Goal: Task Accomplishment & Management: Complete application form

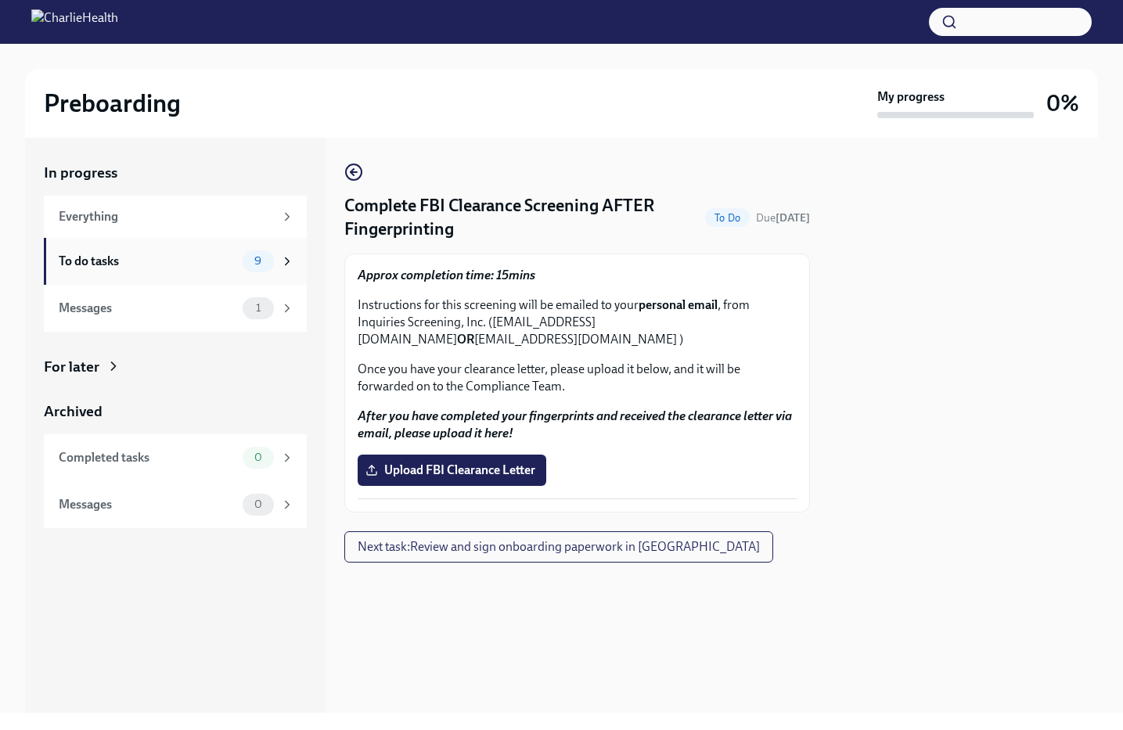
click at [197, 261] on div "To do tasks" at bounding box center [148, 261] width 178 height 17
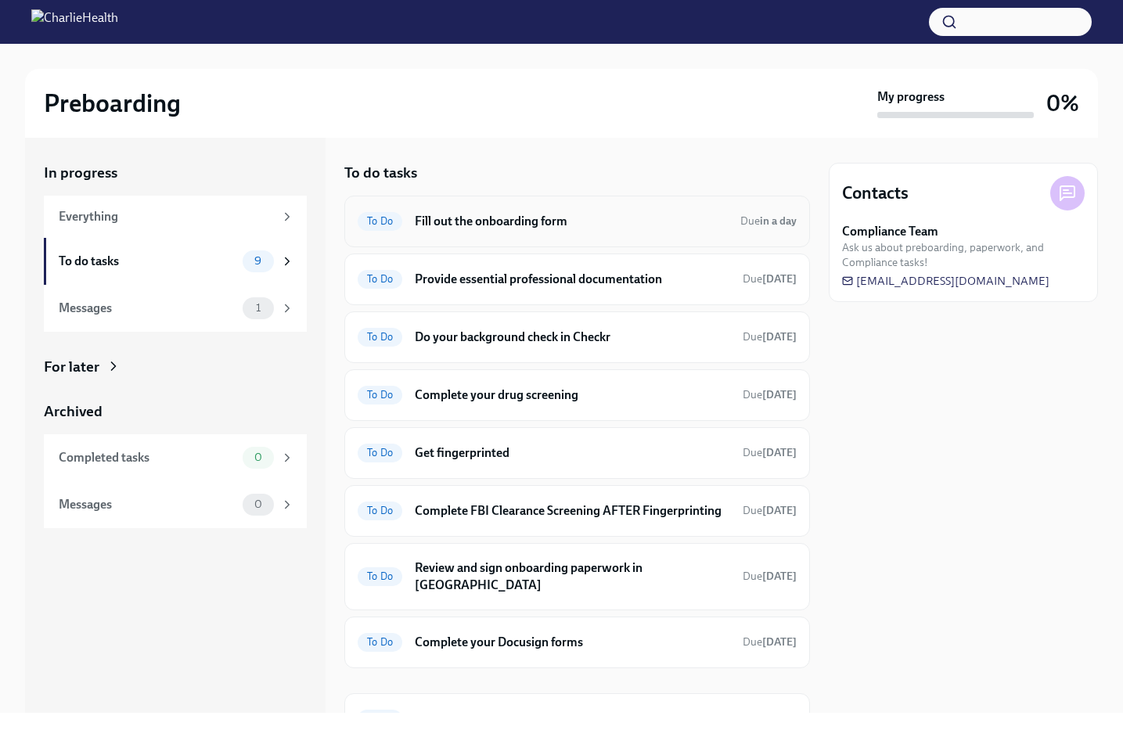
click at [507, 226] on h6 "Fill out the onboarding form" at bounding box center [571, 221] width 313 height 17
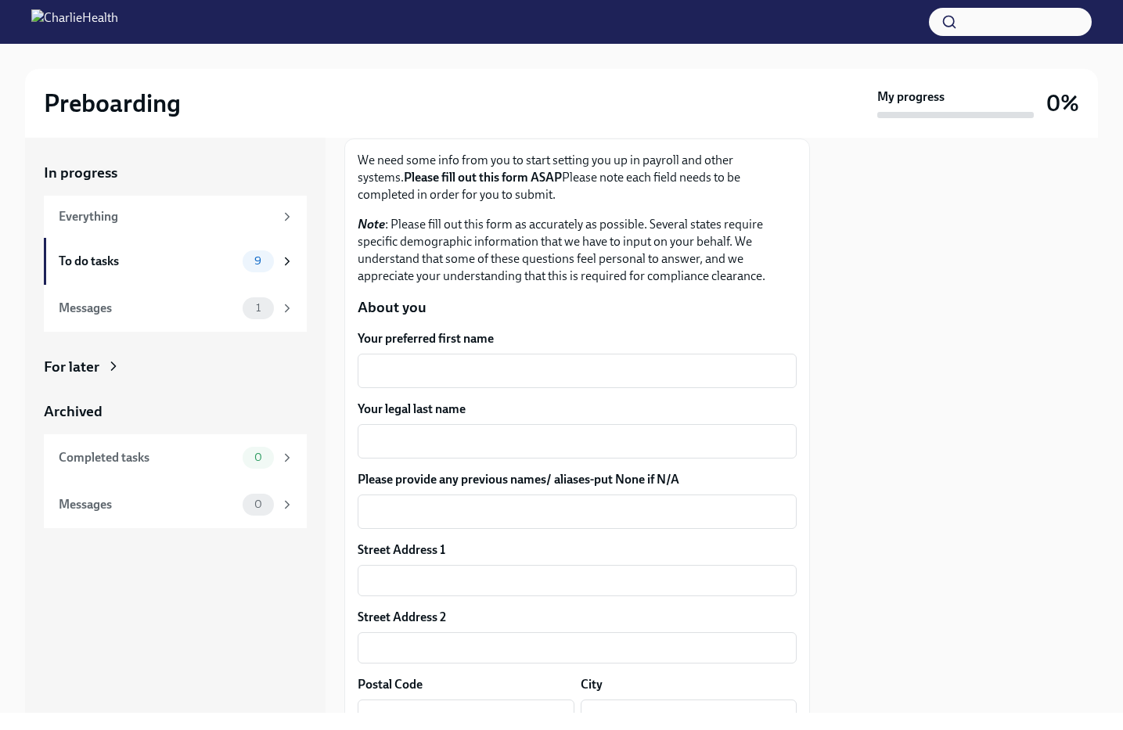
scroll to position [139, 0]
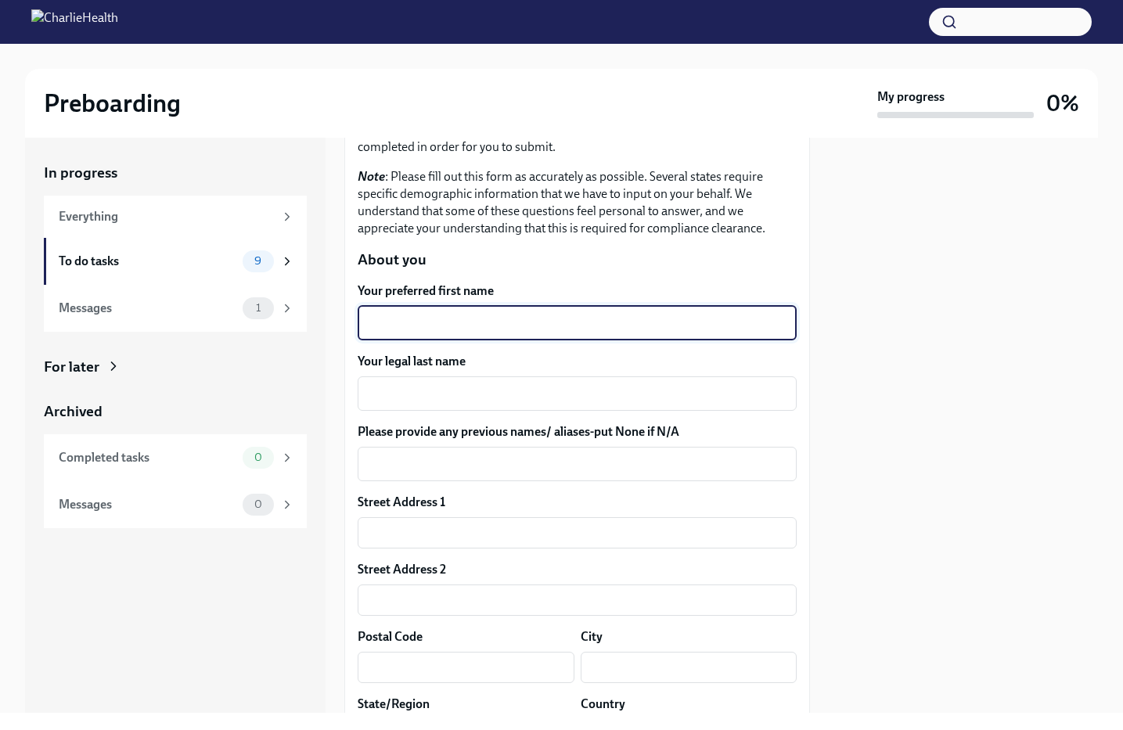
click at [582, 323] on textarea "Your preferred first name" at bounding box center [577, 323] width 420 height 19
type textarea "April"
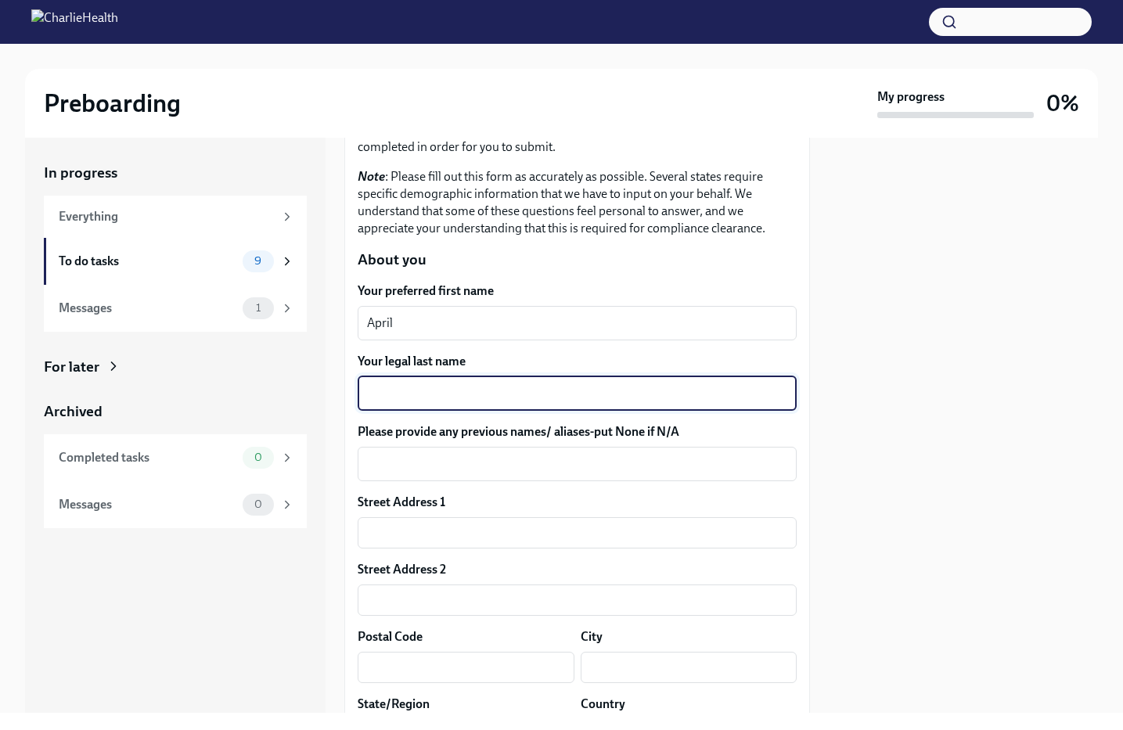
click at [530, 390] on textarea "Your legal last name" at bounding box center [577, 393] width 420 height 19
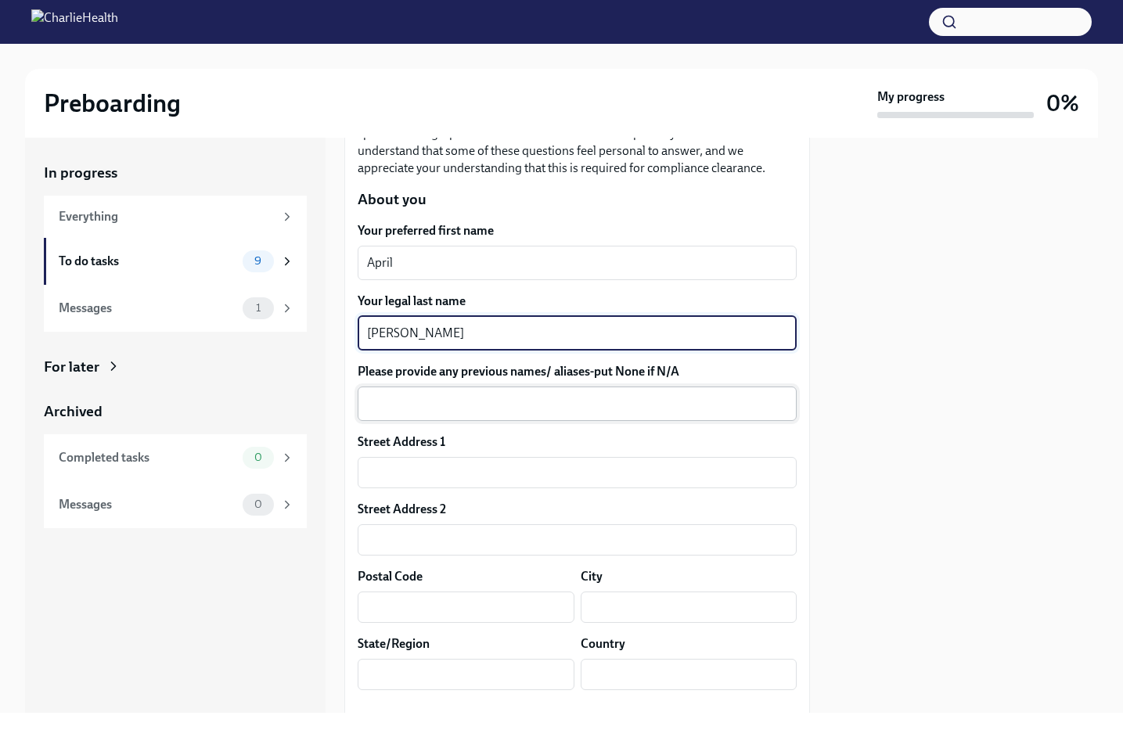
scroll to position [210, 0]
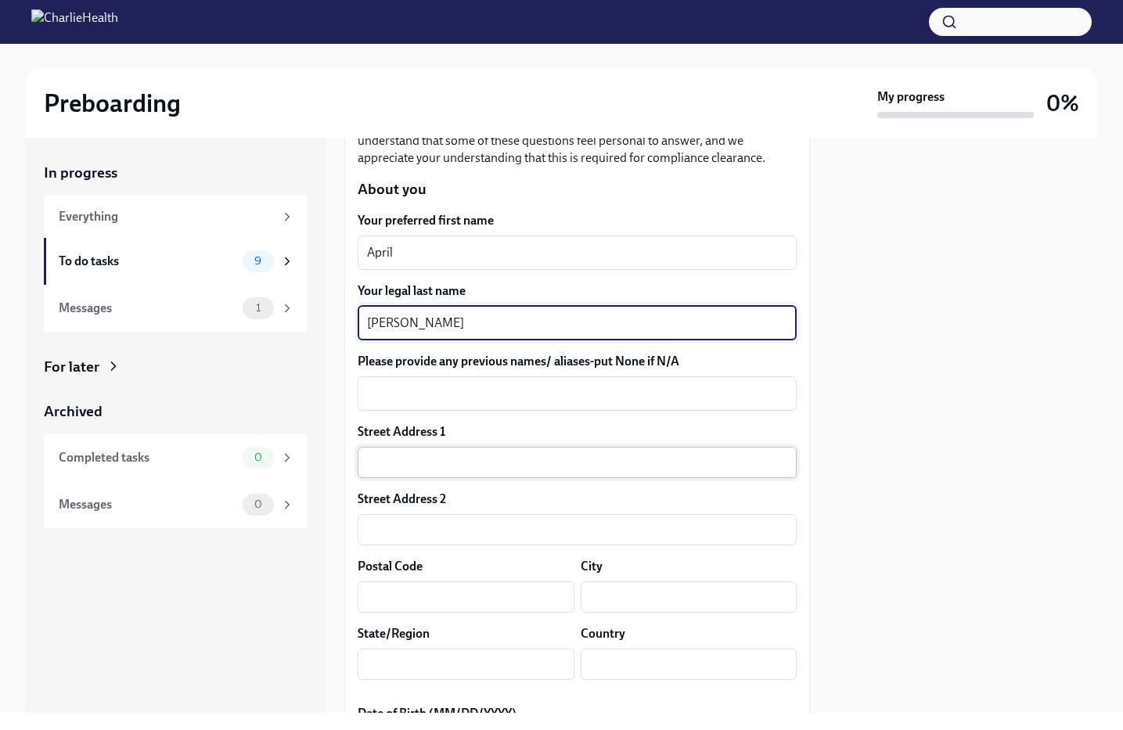
type textarea "[PERSON_NAME]"
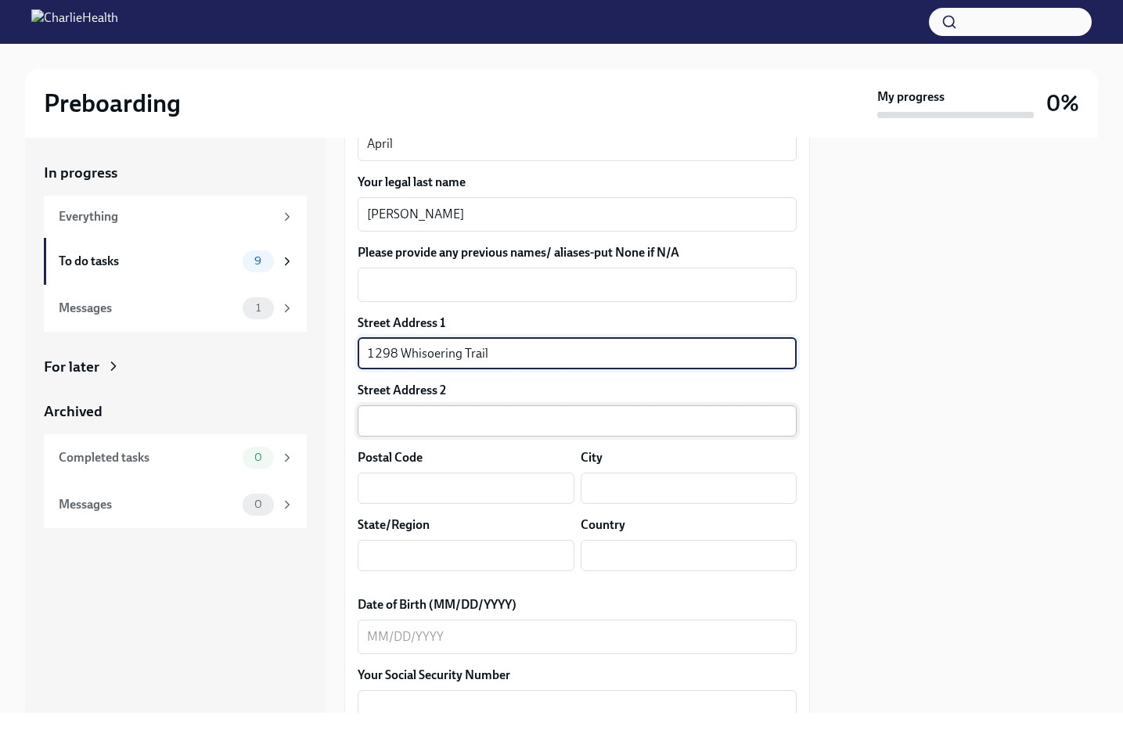
scroll to position [337, 0]
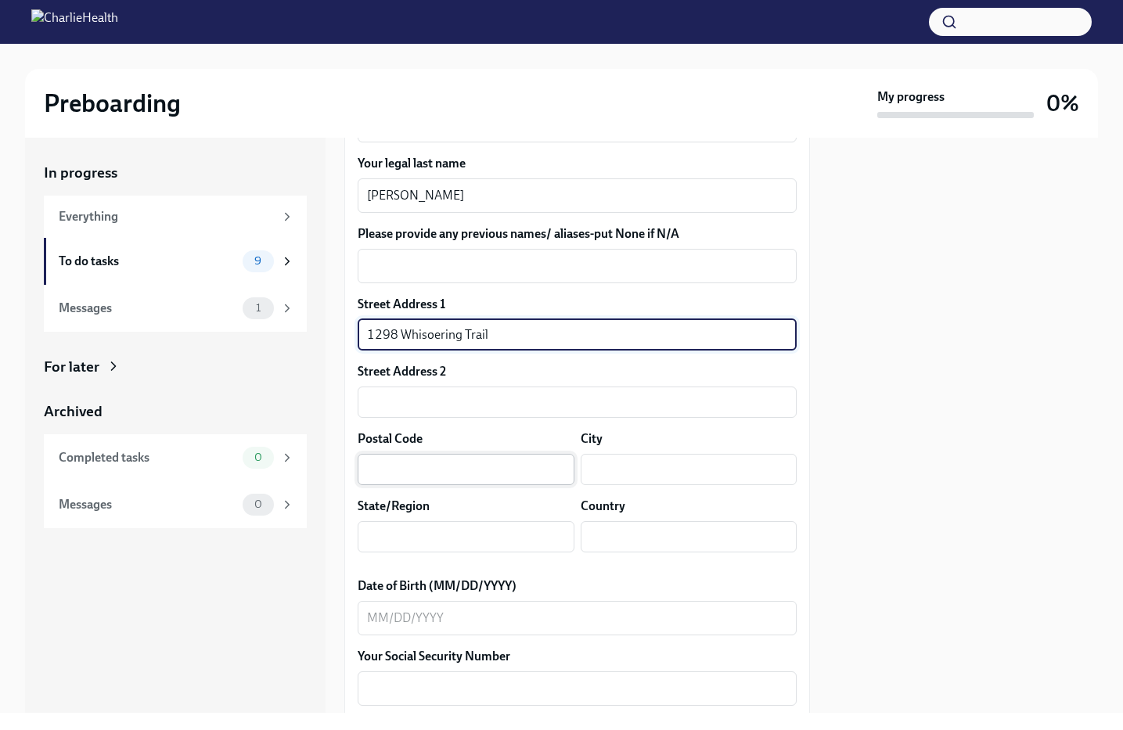
type input "1298 Whisoering Trail"
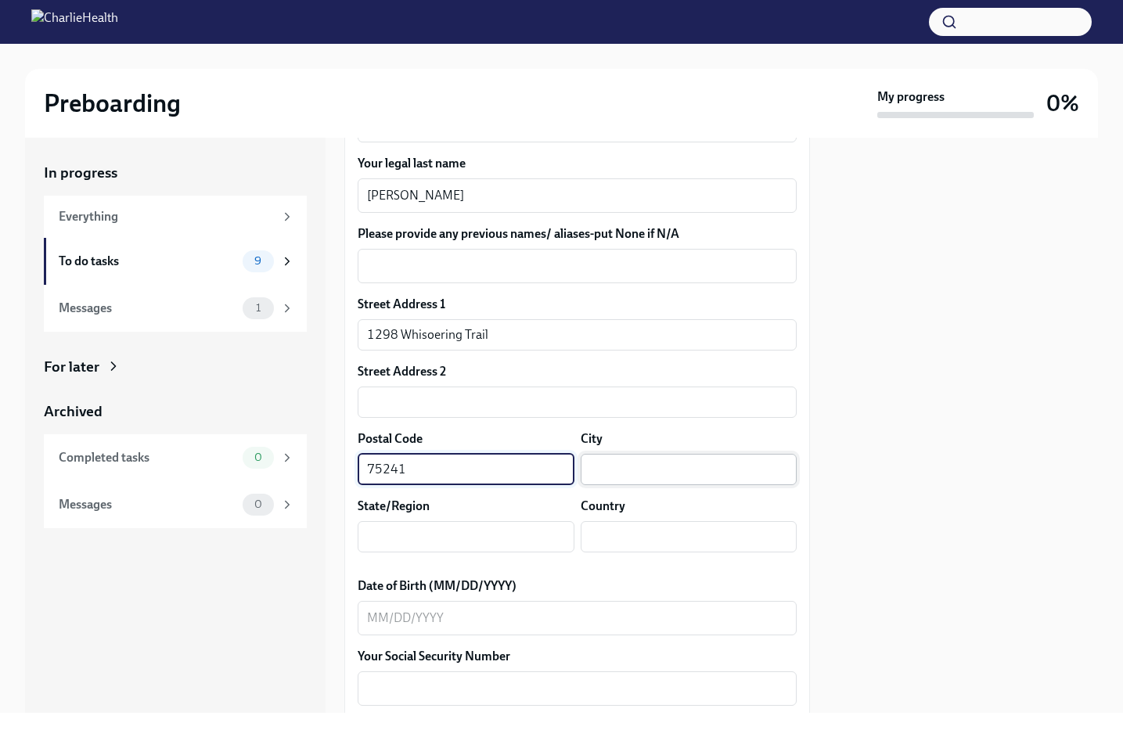
type input "75241"
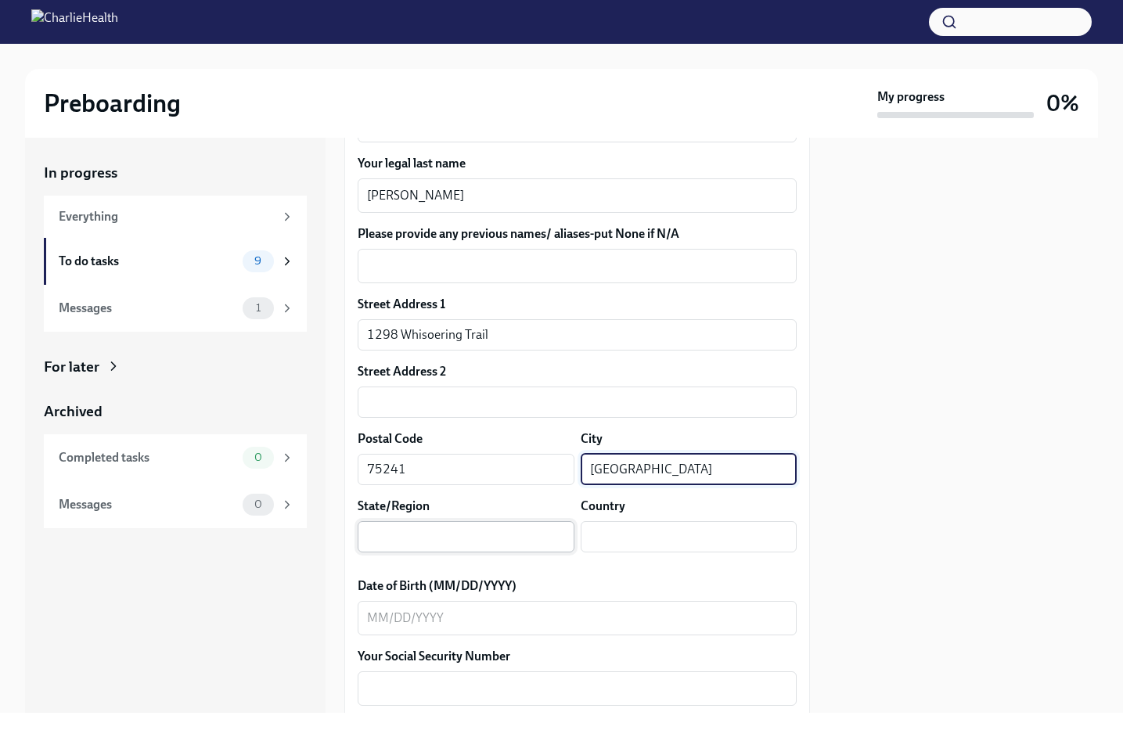
type input "[GEOGRAPHIC_DATA]"
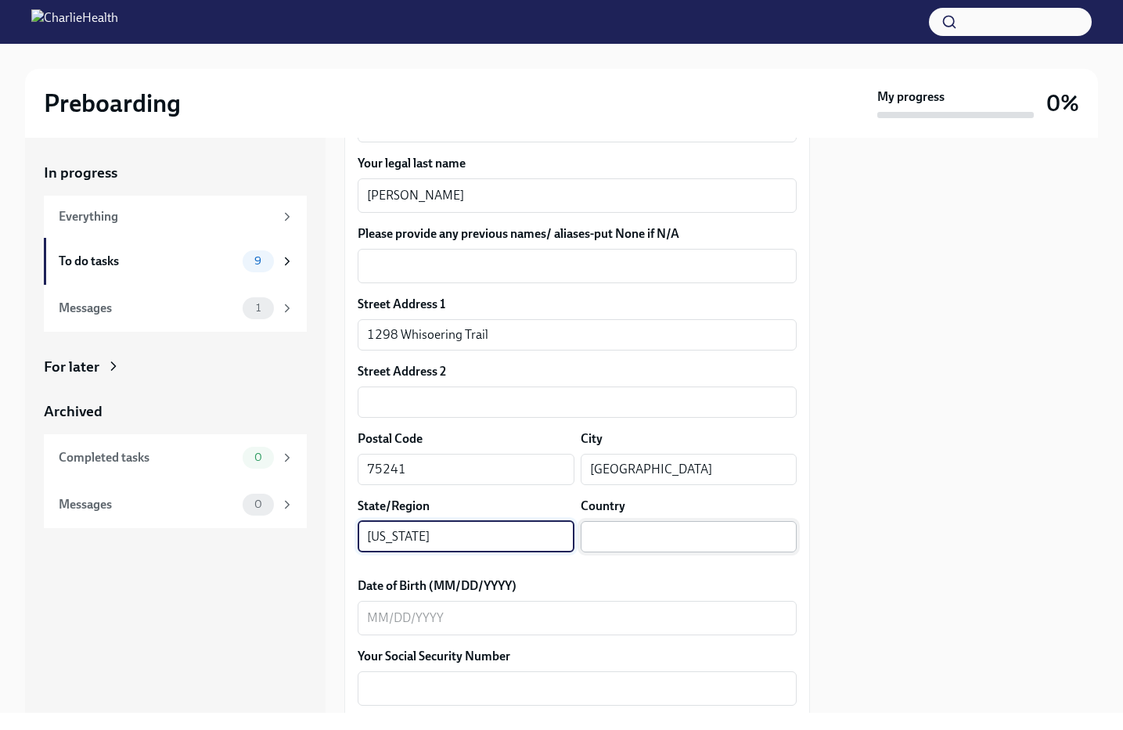
type input "[US_STATE]"
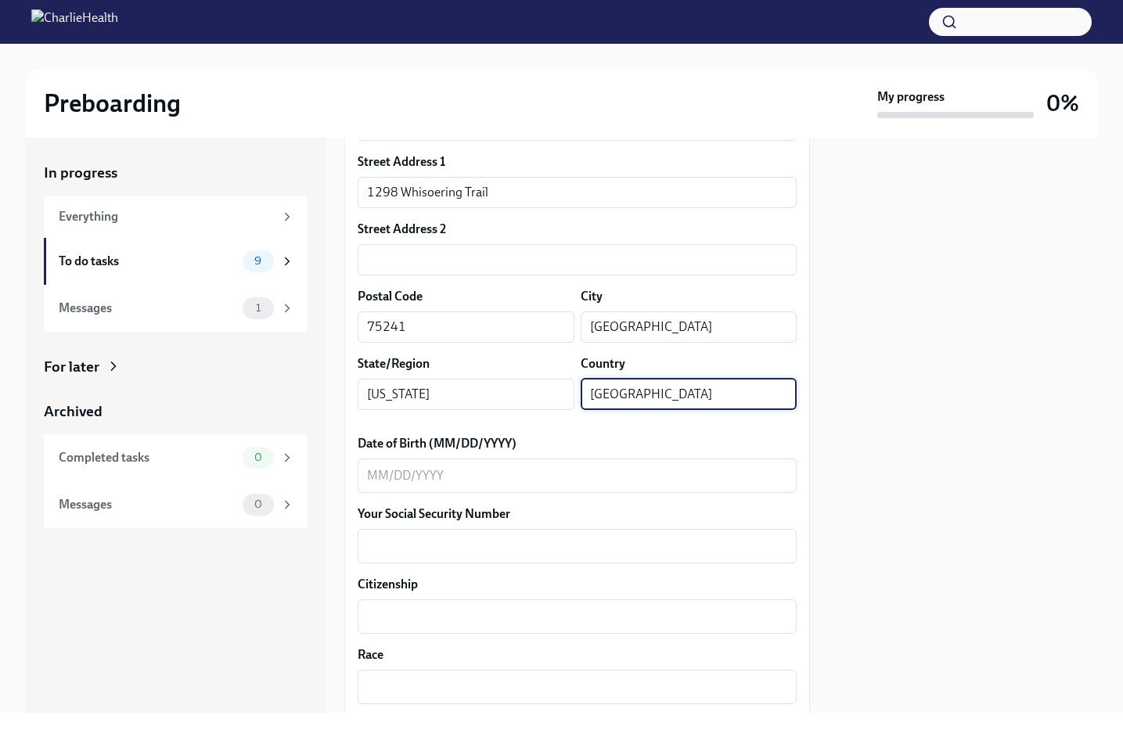
scroll to position [499, 0]
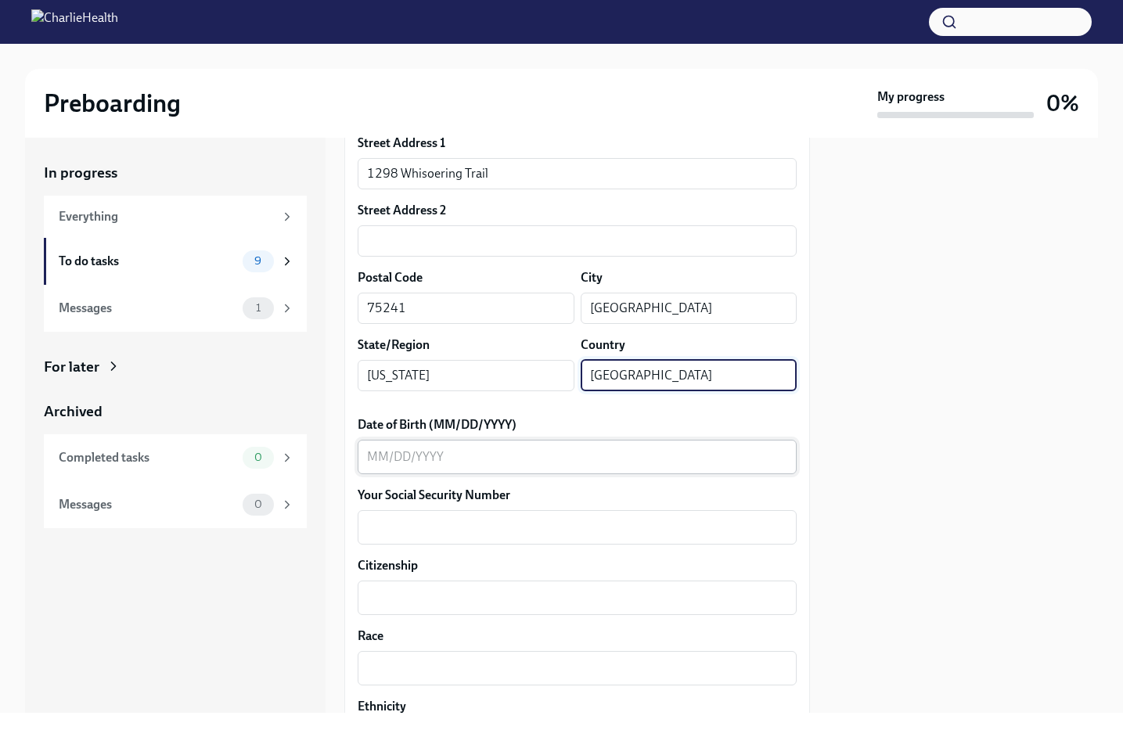
type input "[GEOGRAPHIC_DATA]"
click at [546, 457] on textarea "Date of Birth (MM/DD/YYYY)" at bounding box center [577, 457] width 420 height 19
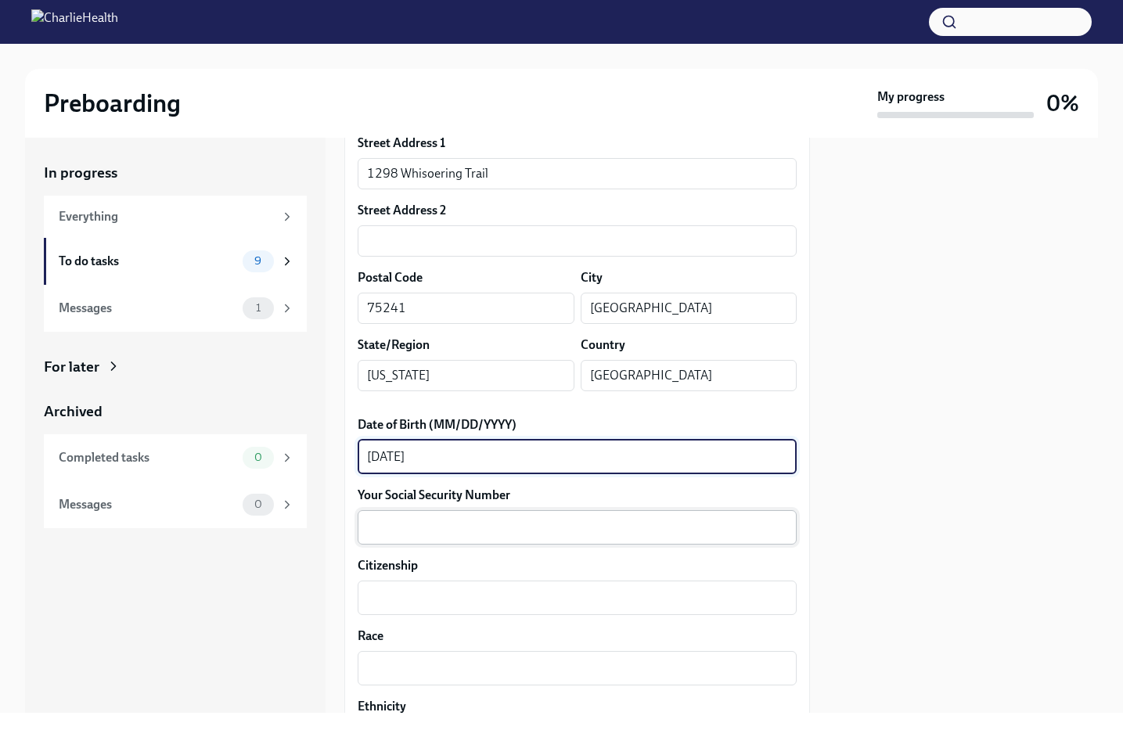
type textarea "[DATE]"
click at [518, 537] on div "x ​" at bounding box center [577, 527] width 439 height 34
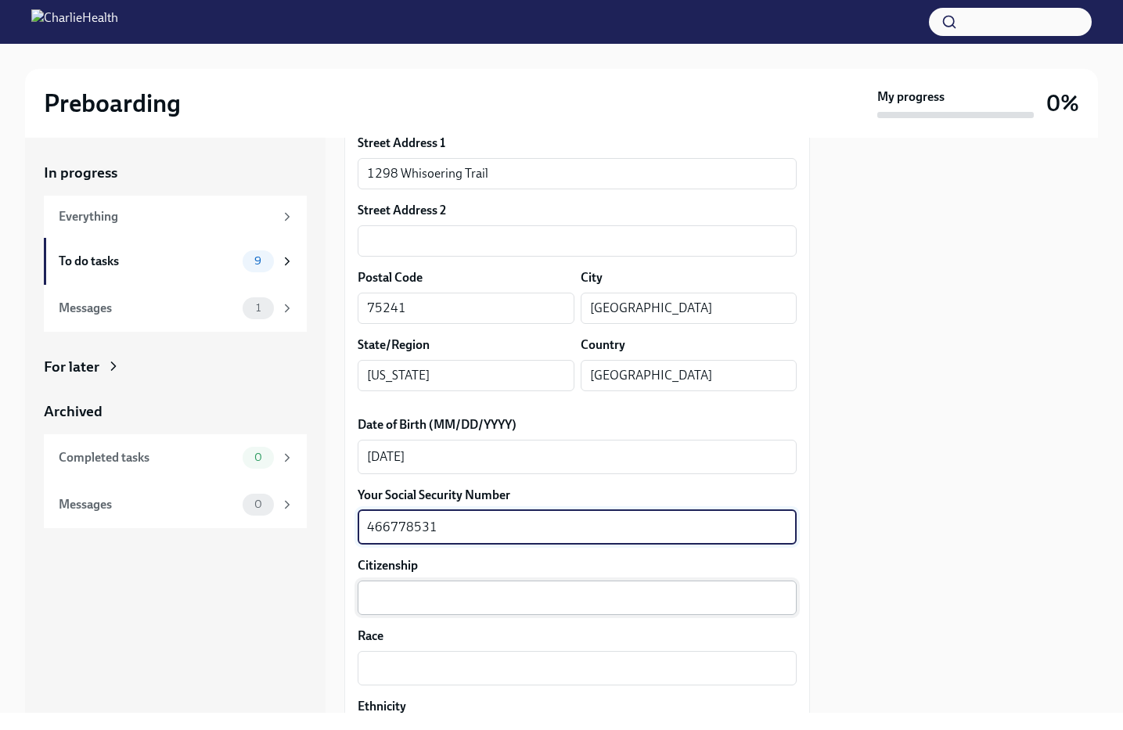
type textarea "466778531"
click at [516, 604] on textarea "Citizenship" at bounding box center [577, 598] width 420 height 19
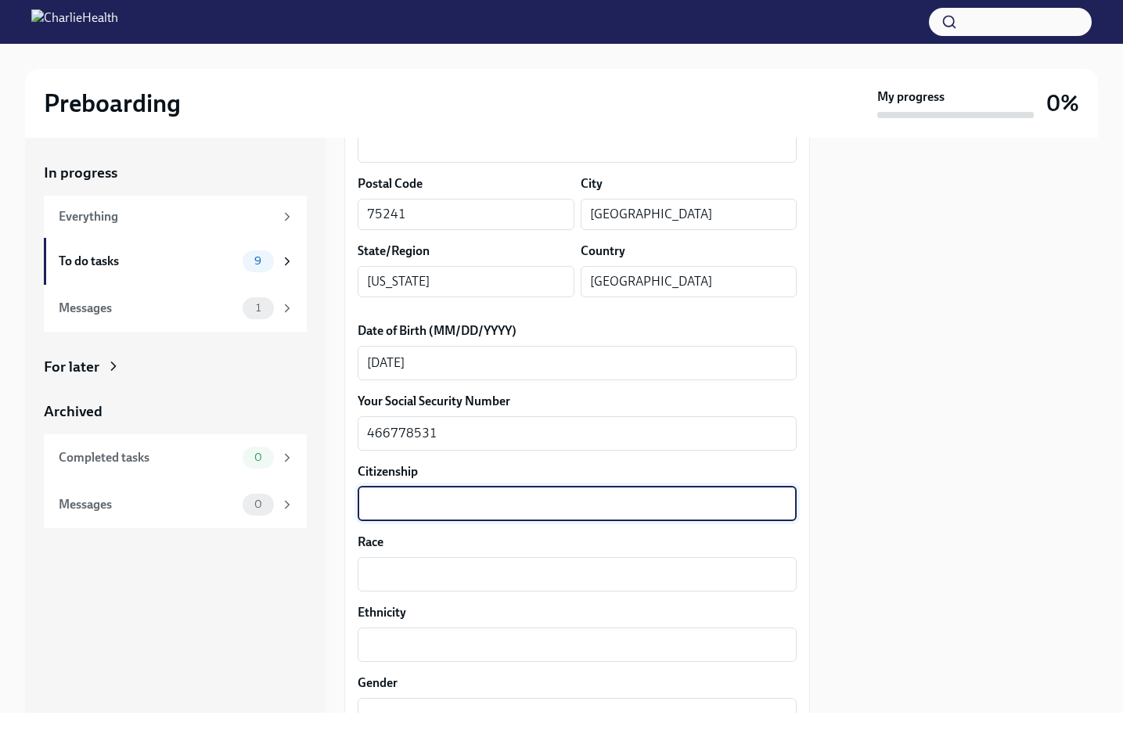
scroll to position [608, 0]
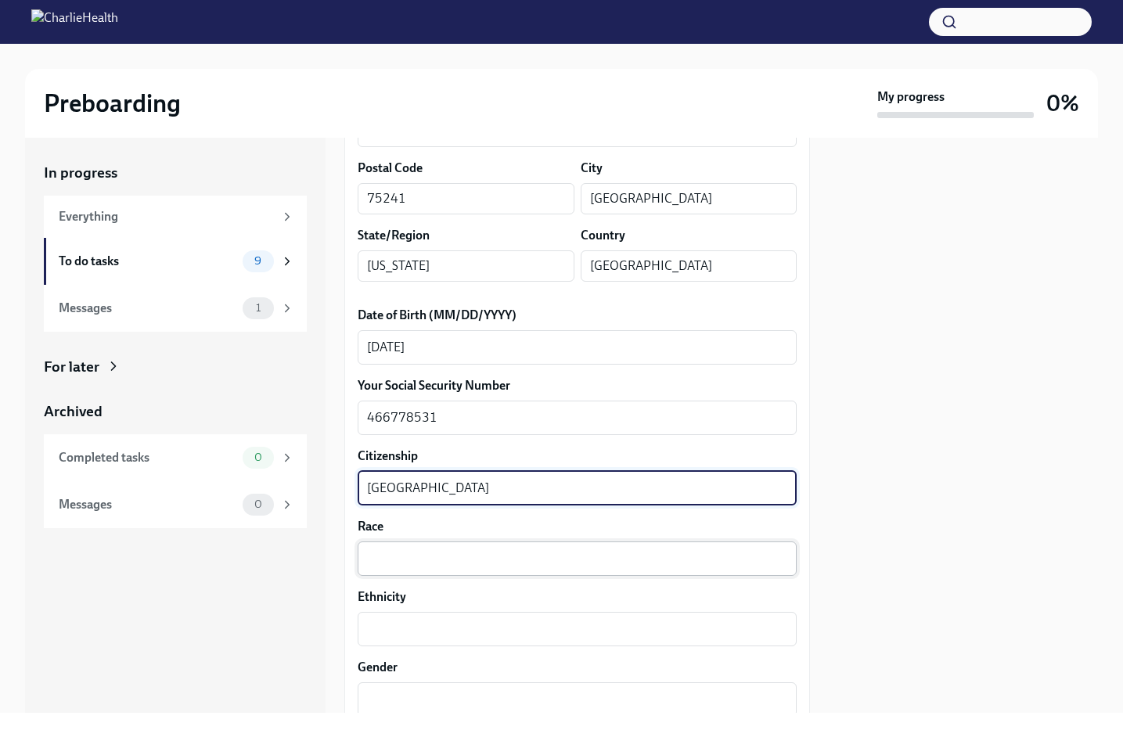
type textarea "[GEOGRAPHIC_DATA]"
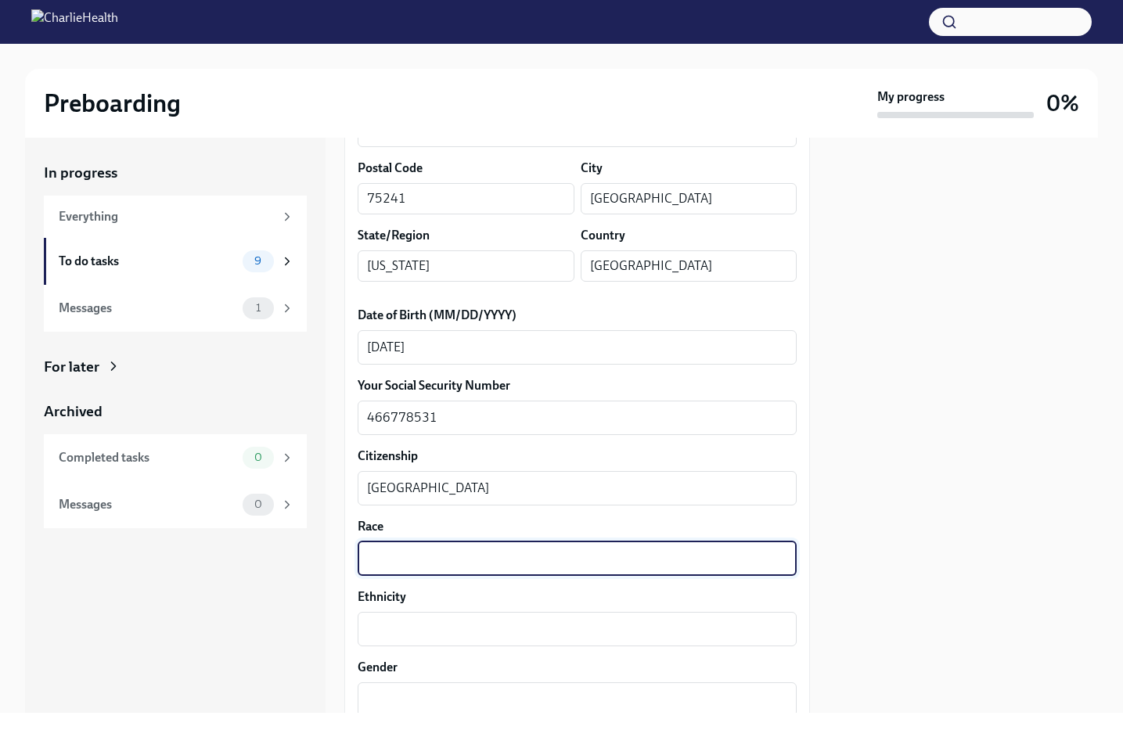
click at [476, 554] on textarea "Race" at bounding box center [577, 559] width 420 height 19
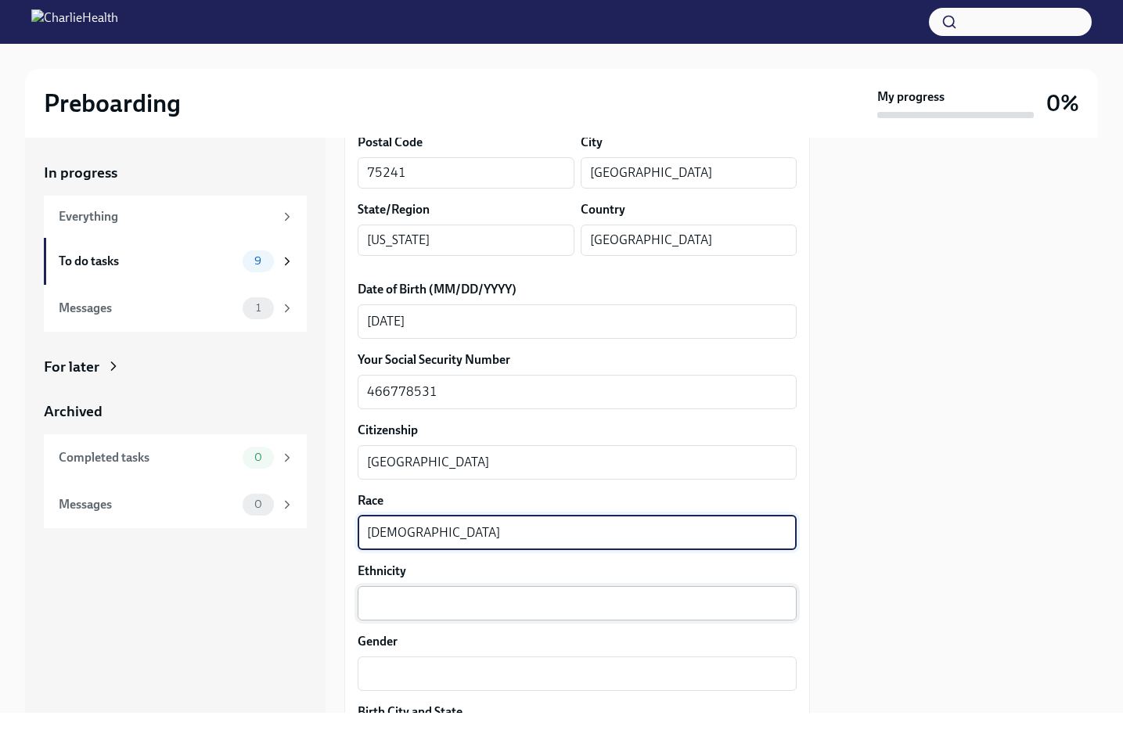
scroll to position [636, 0]
type textarea "[DEMOGRAPHIC_DATA]"
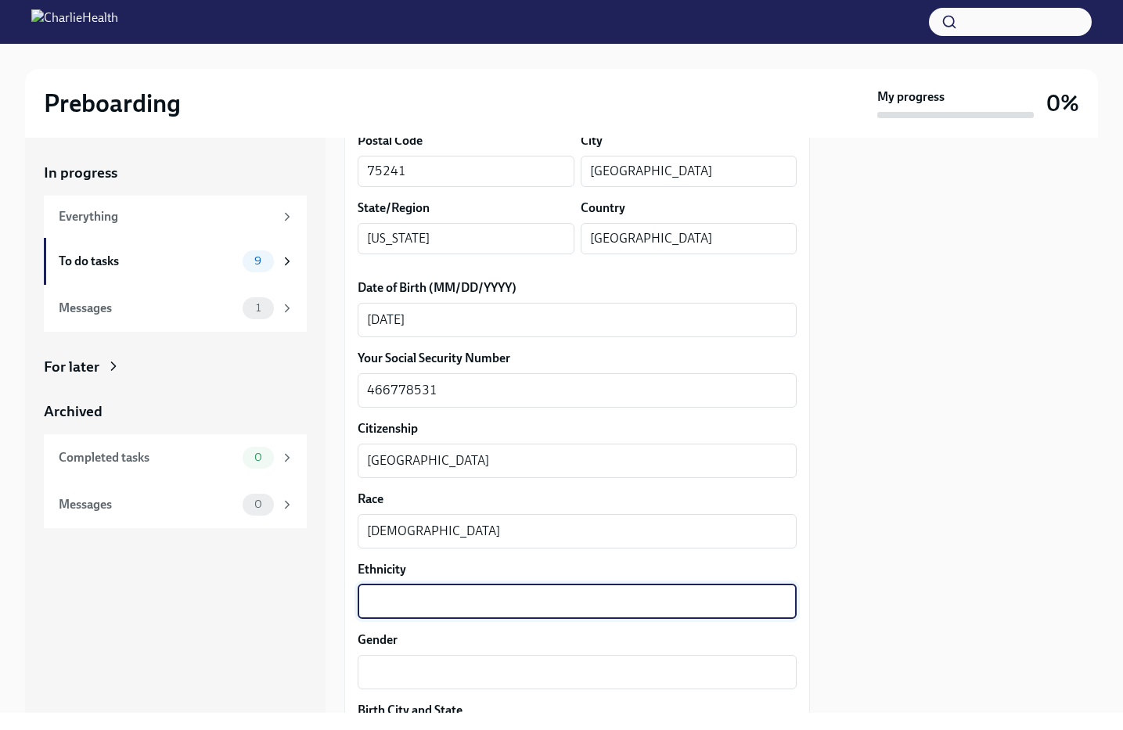
click at [448, 600] on textarea "Ethnicity" at bounding box center [577, 602] width 420 height 19
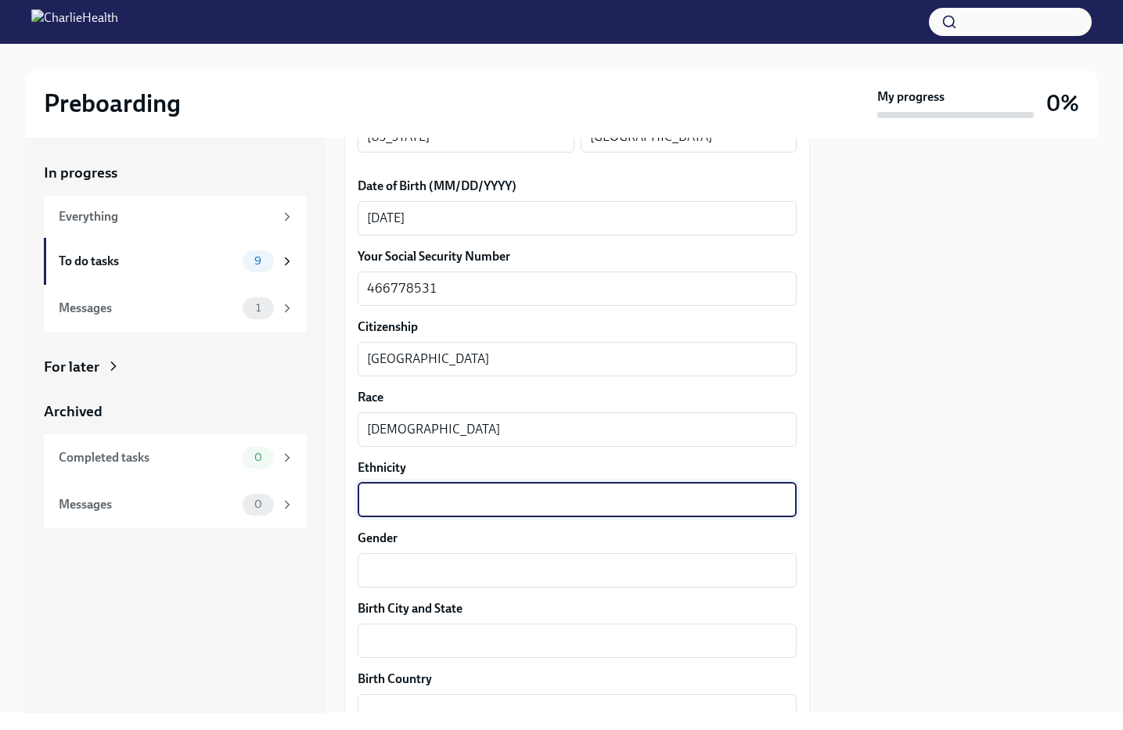
scroll to position [750, 0]
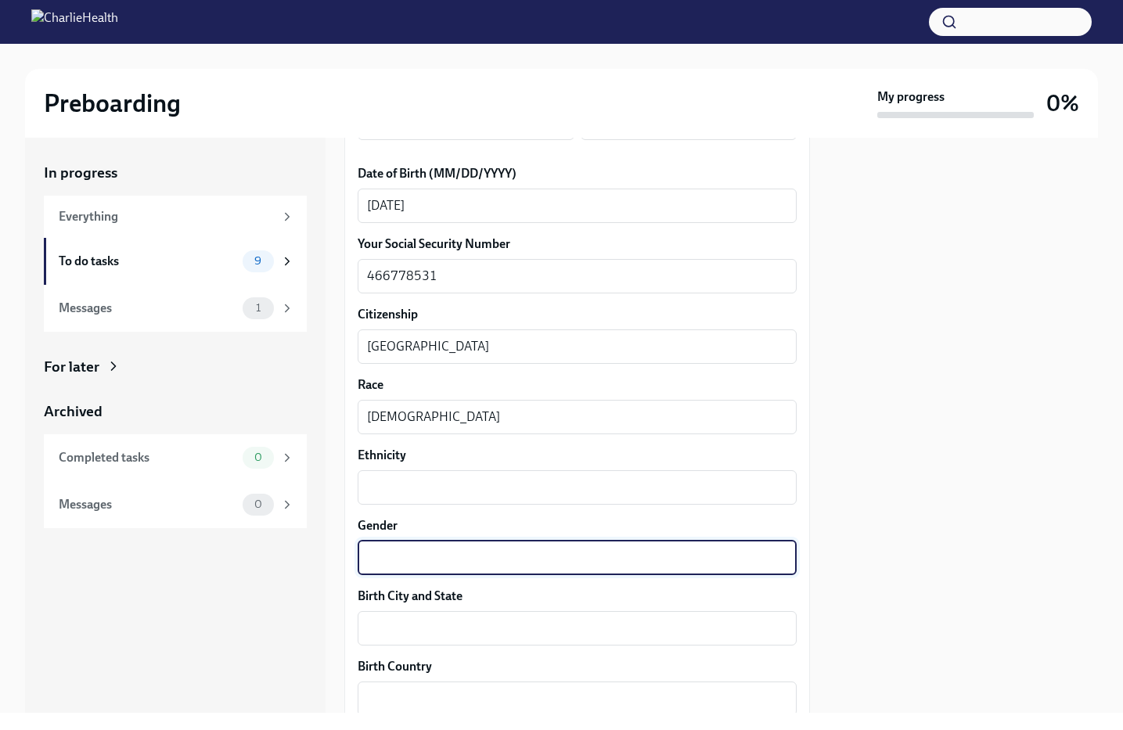
click at [479, 554] on textarea "Gender" at bounding box center [577, 558] width 420 height 19
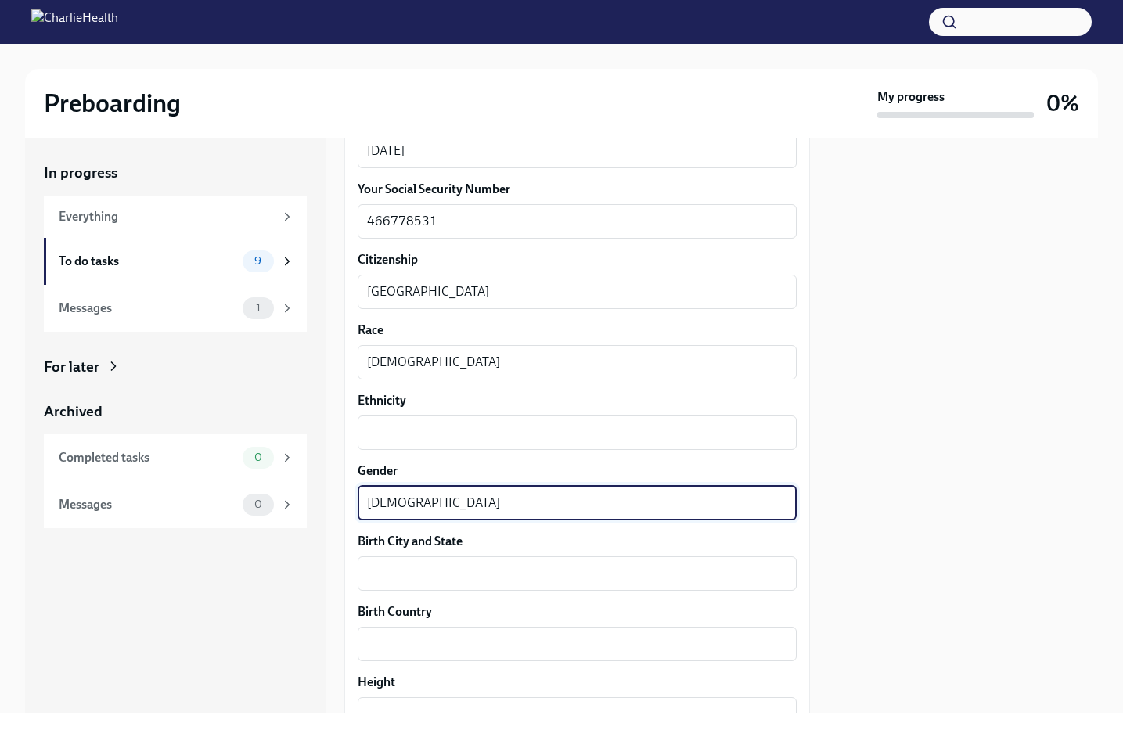
scroll to position [821, 0]
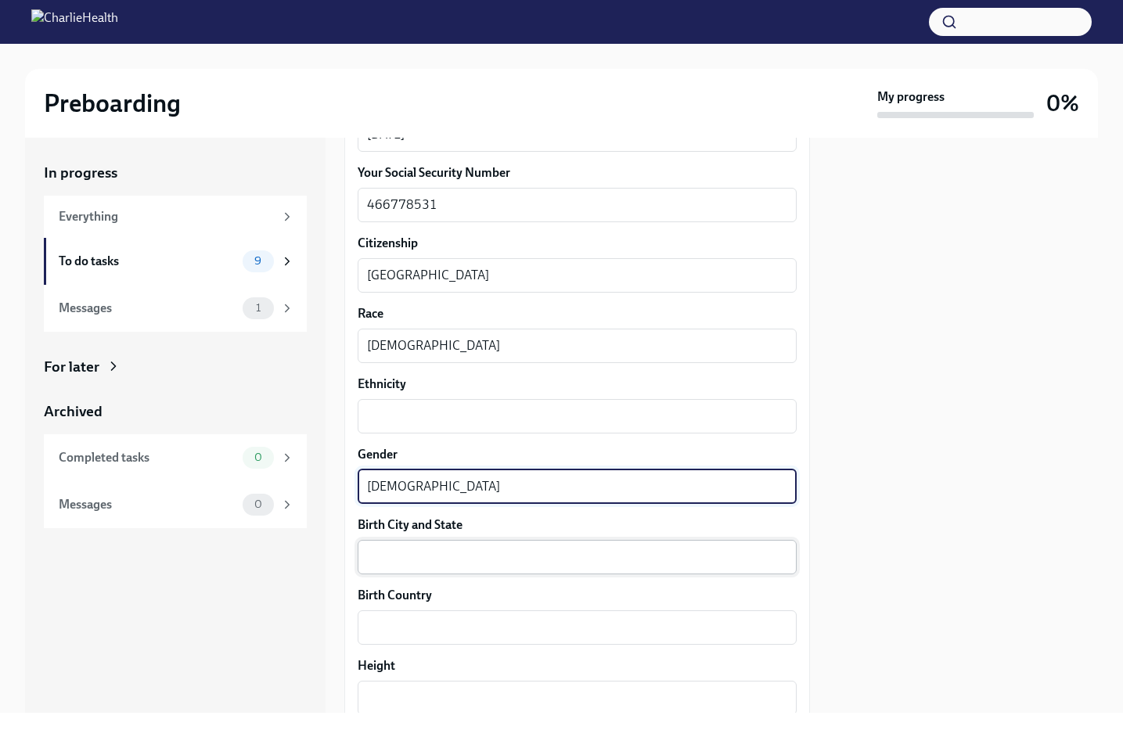
type textarea "[DEMOGRAPHIC_DATA]"
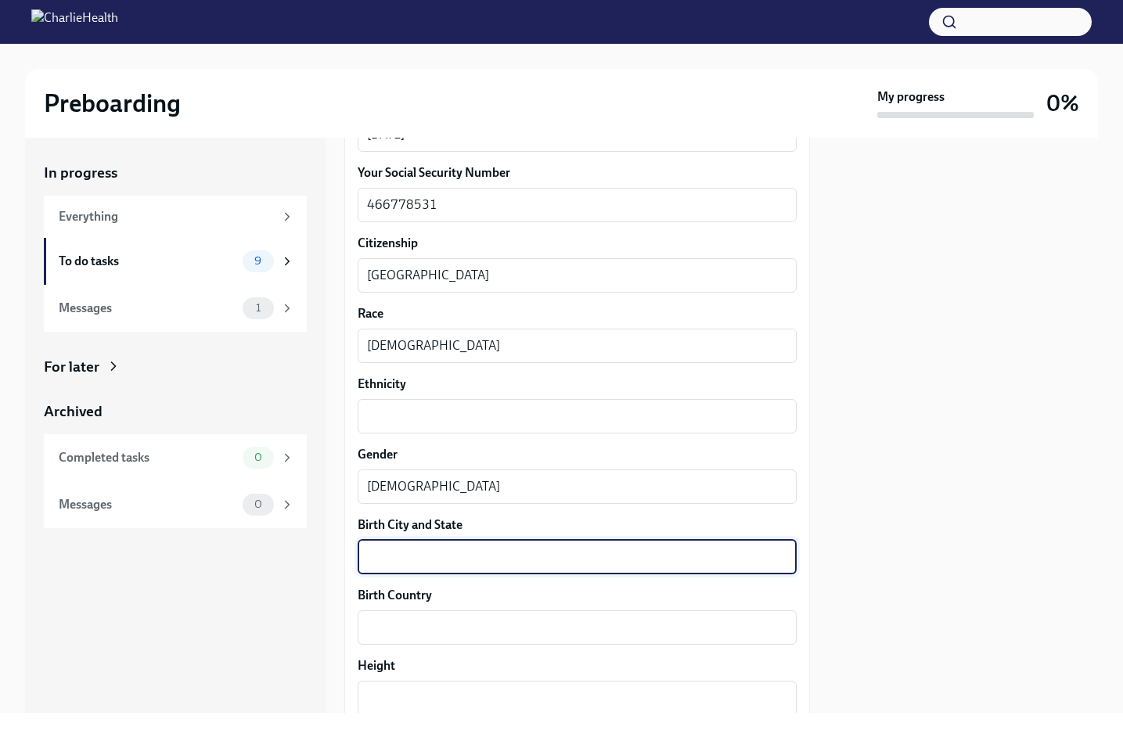
click at [480, 558] on textarea "Birth City and State" at bounding box center [577, 557] width 420 height 19
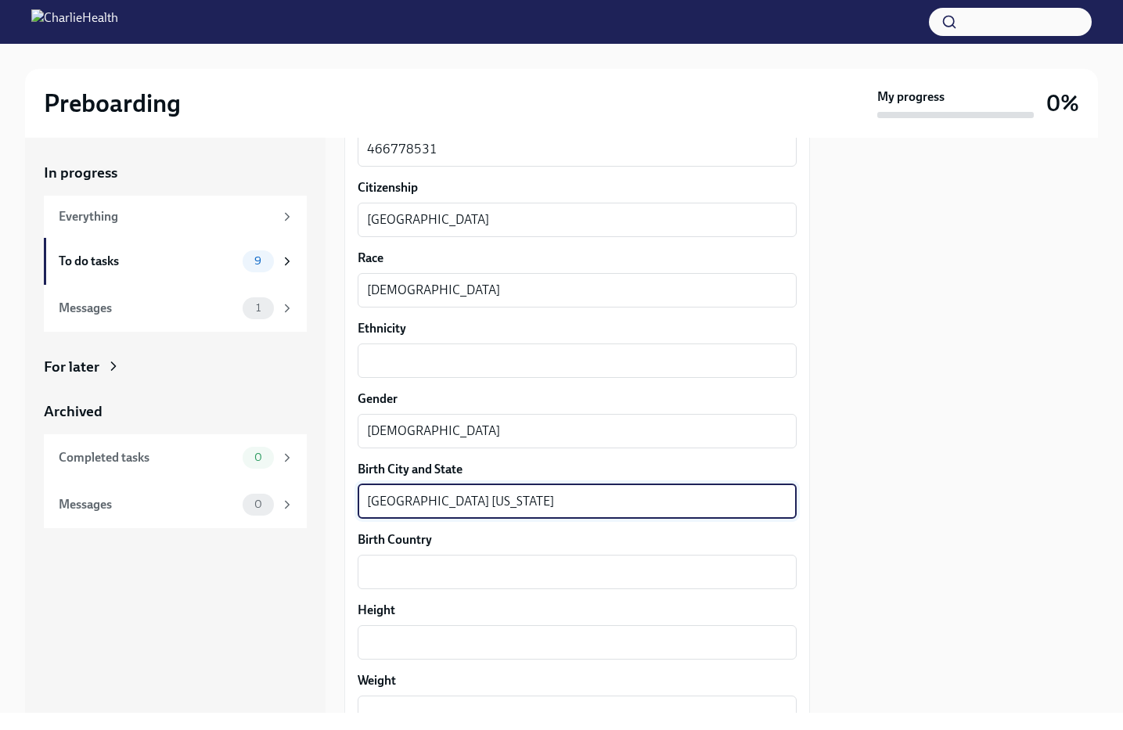
scroll to position [898, 0]
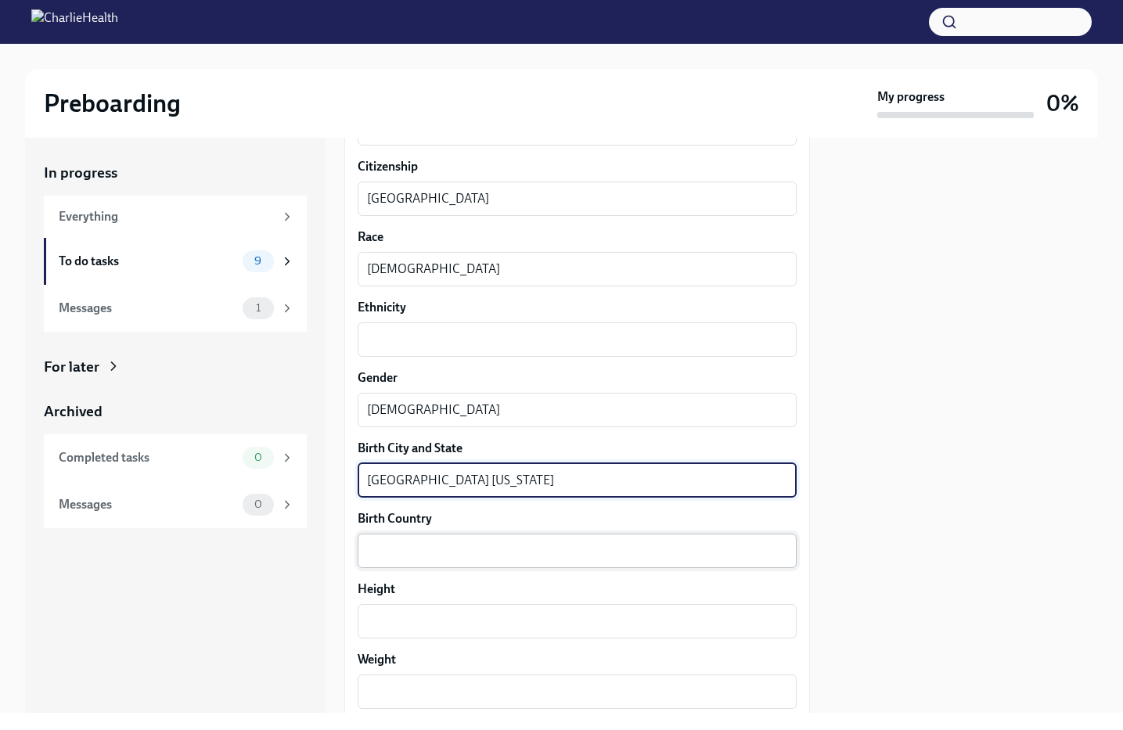
type textarea "[GEOGRAPHIC_DATA] [US_STATE]"
click at [504, 554] on textarea "Birth Country" at bounding box center [577, 551] width 420 height 19
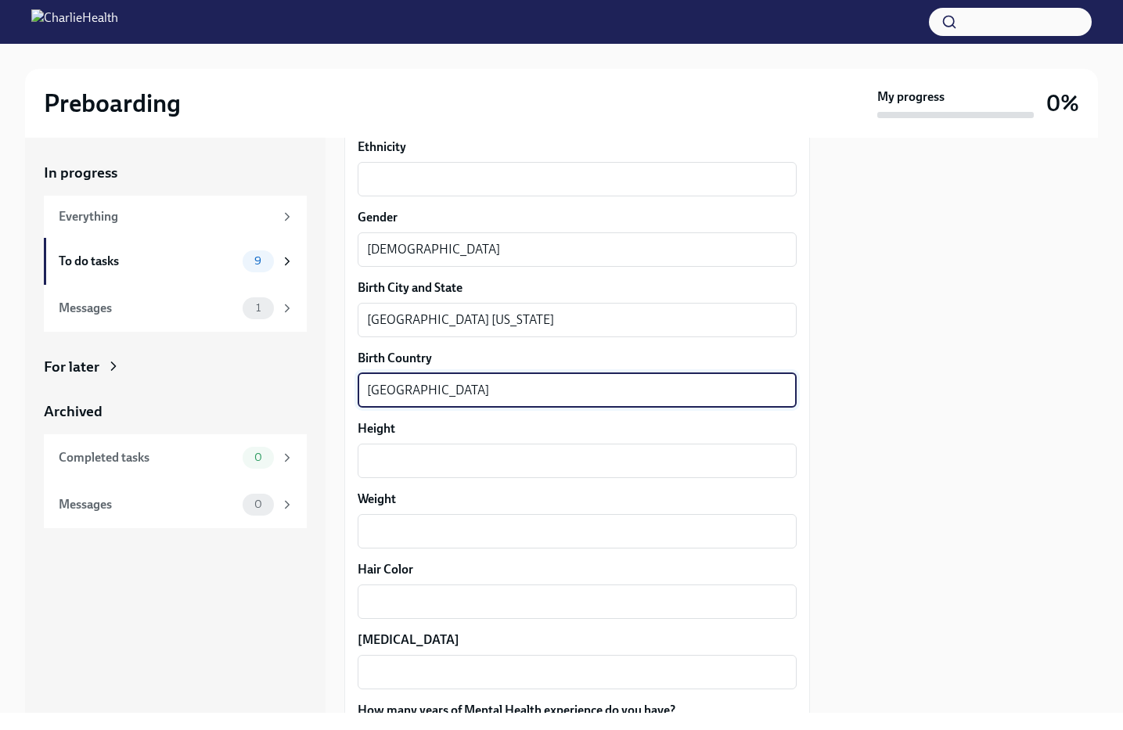
scroll to position [1060, 0]
type textarea "[GEOGRAPHIC_DATA]"
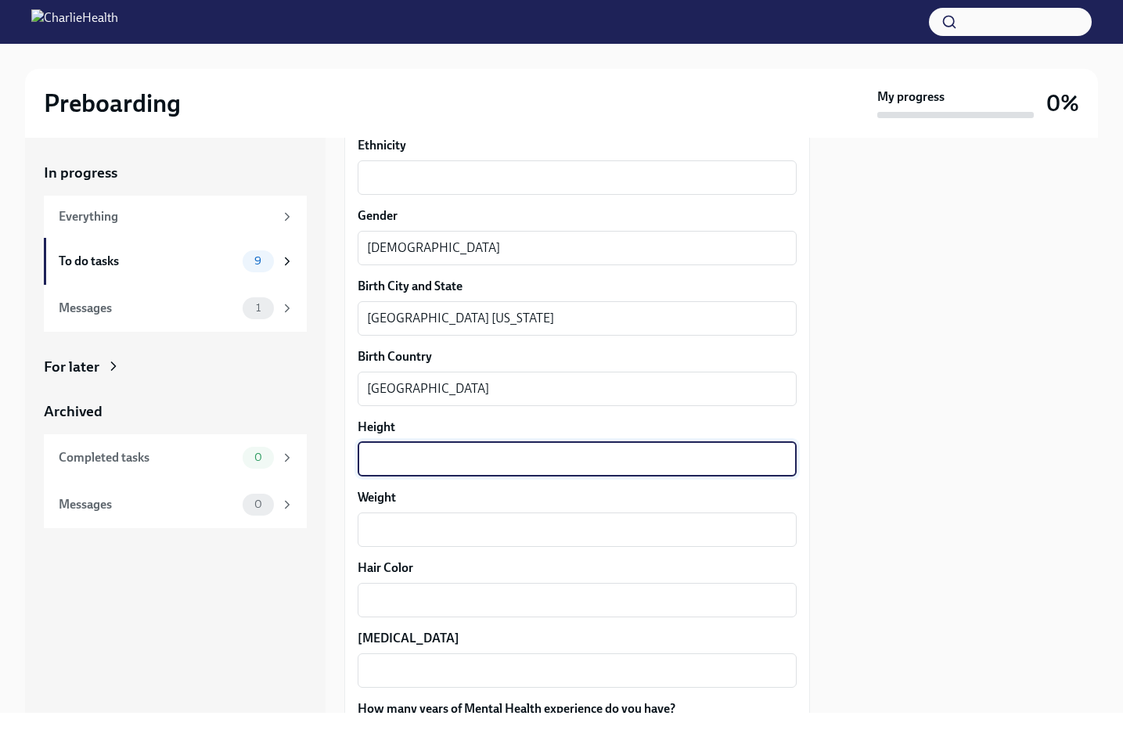
click at [451, 450] on textarea "Height" at bounding box center [577, 459] width 420 height 19
type textarea "5'6"
click at [445, 527] on textarea "Weight" at bounding box center [577, 530] width 420 height 19
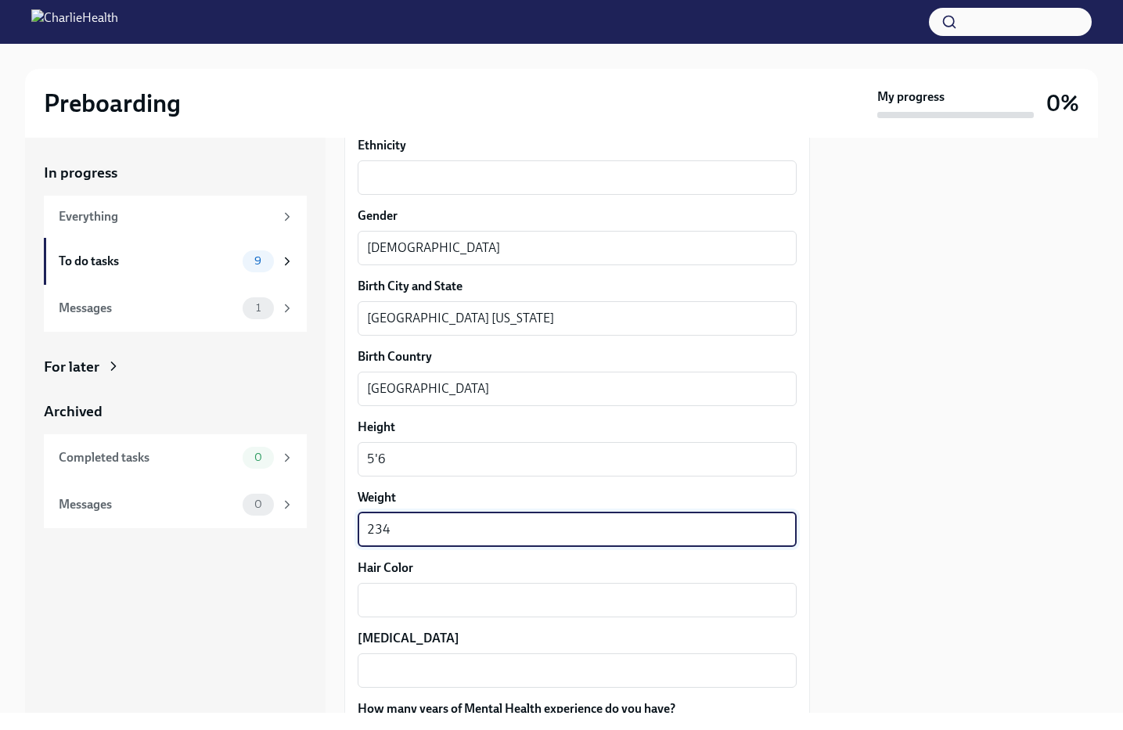
scroll to position [1120, 0]
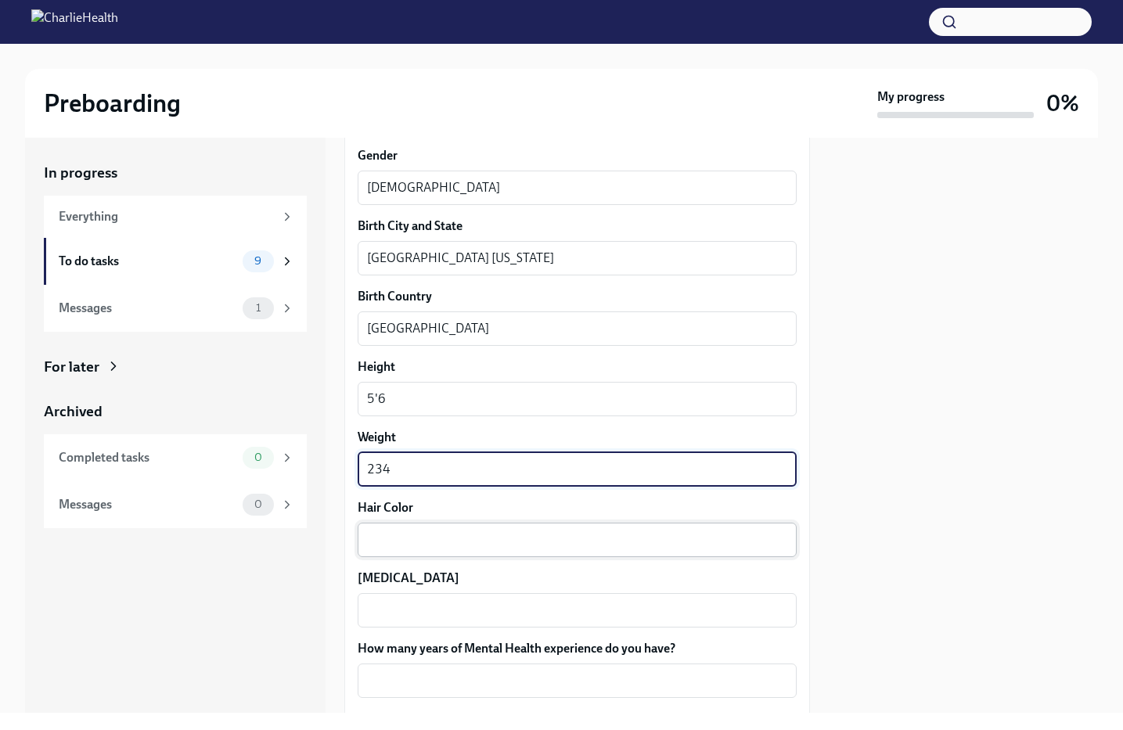
type textarea "234"
click at [474, 543] on textarea "Hair Color" at bounding box center [577, 540] width 420 height 19
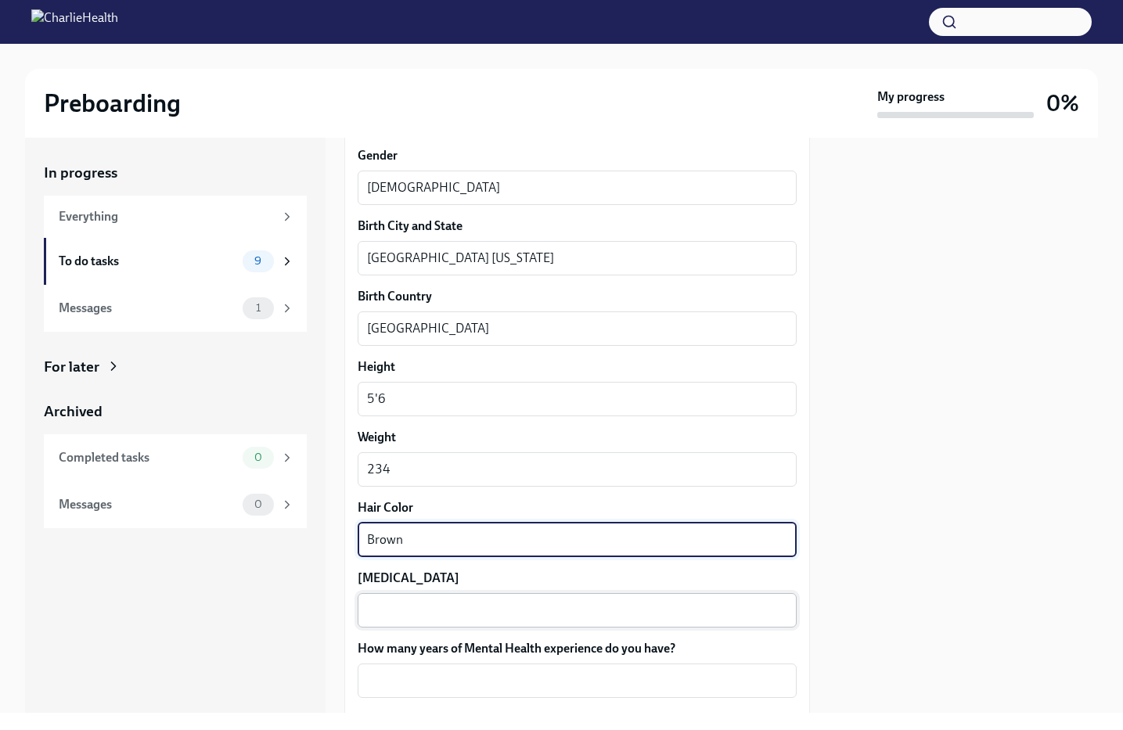
type textarea "Brown"
click at [468, 611] on textarea "[MEDICAL_DATA]" at bounding box center [577, 610] width 420 height 19
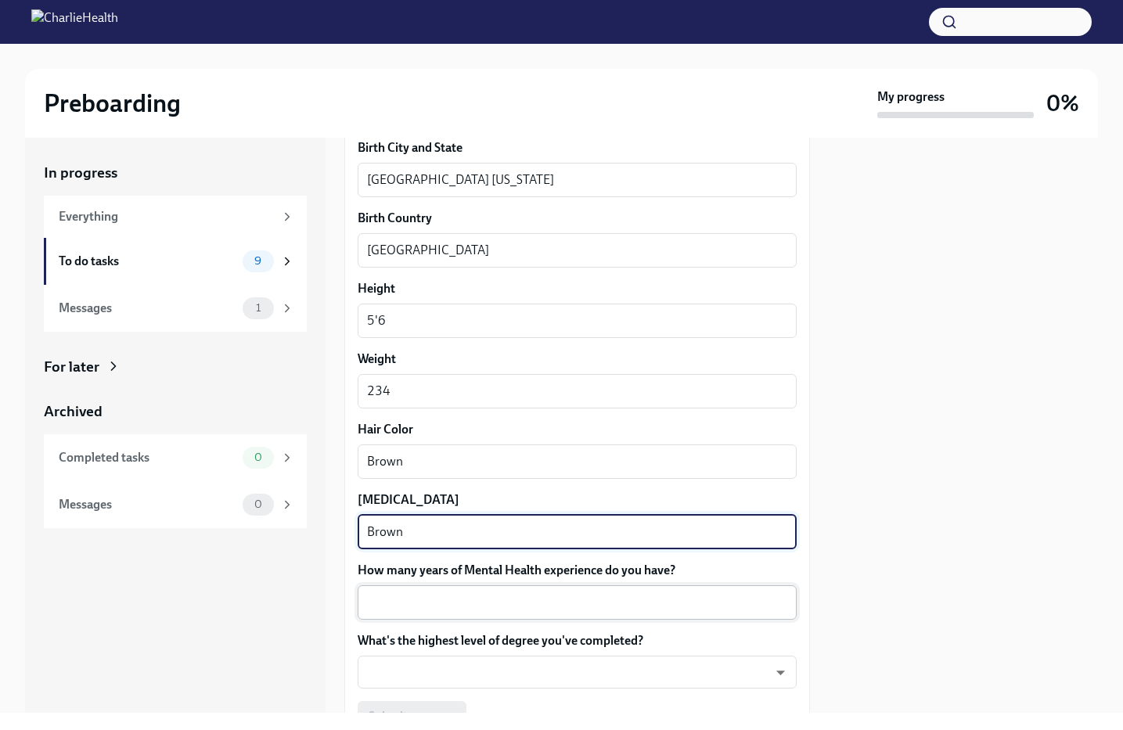
scroll to position [1202, 0]
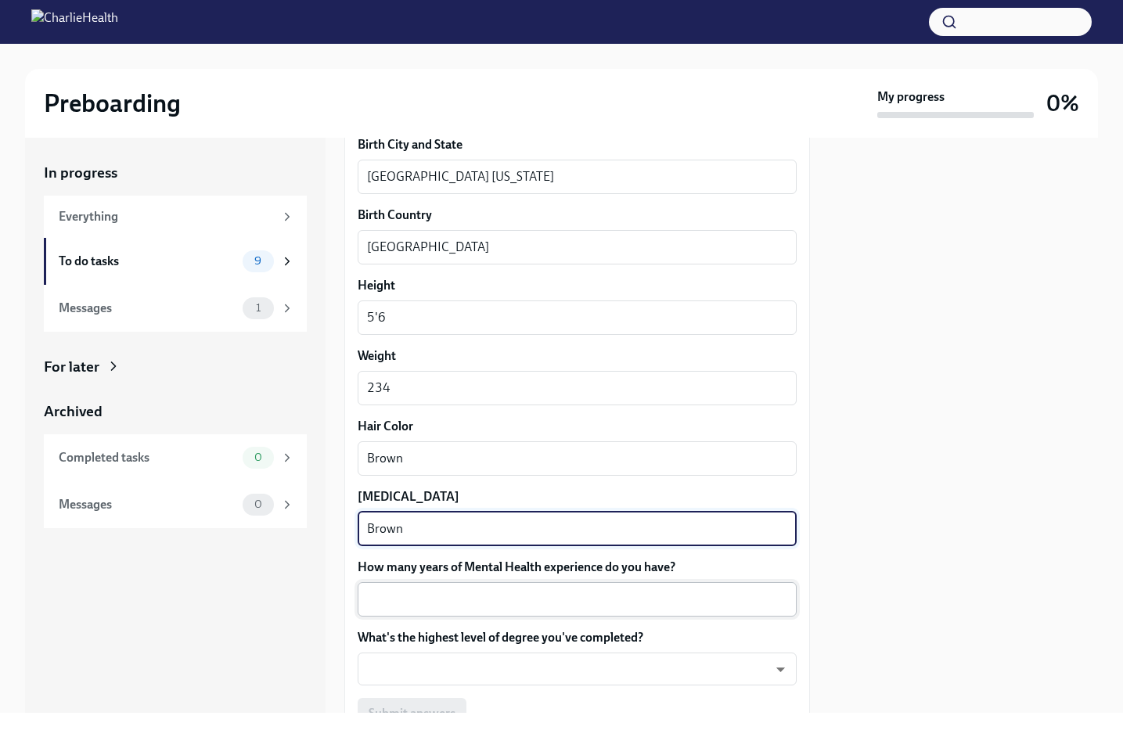
type textarea "Brown"
click at [510, 604] on textarea "How many years of Mental Health experience do you have?" at bounding box center [577, 599] width 420 height 19
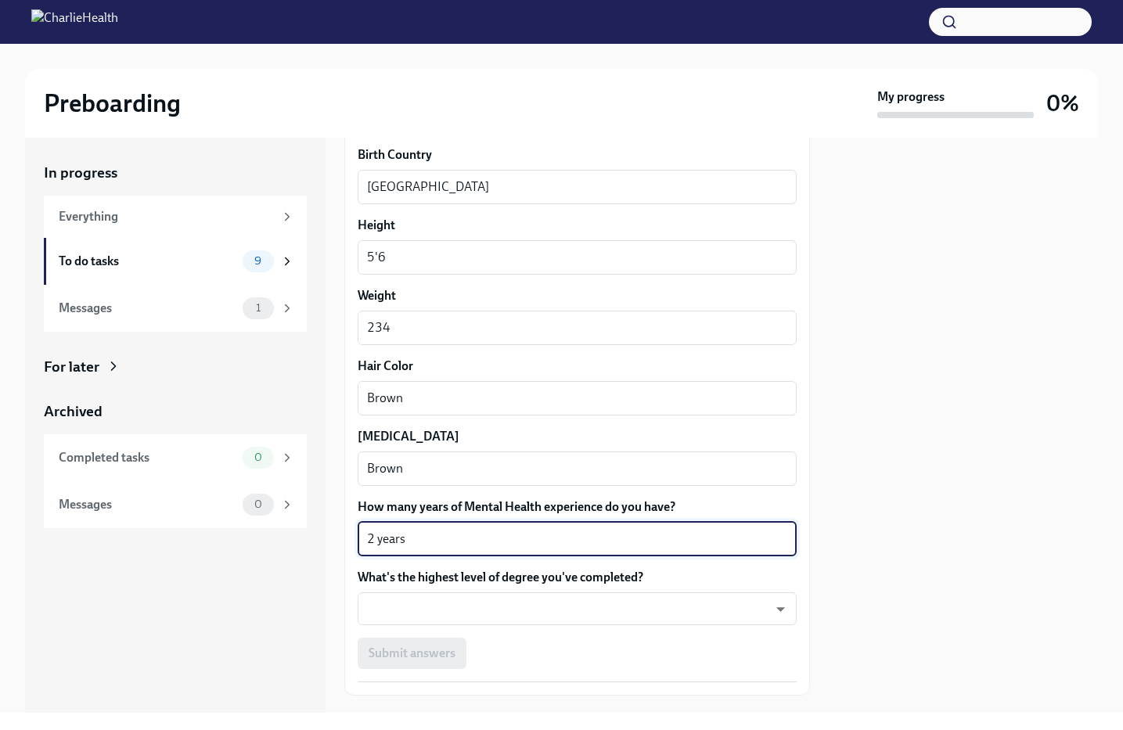
scroll to position [1300, 0]
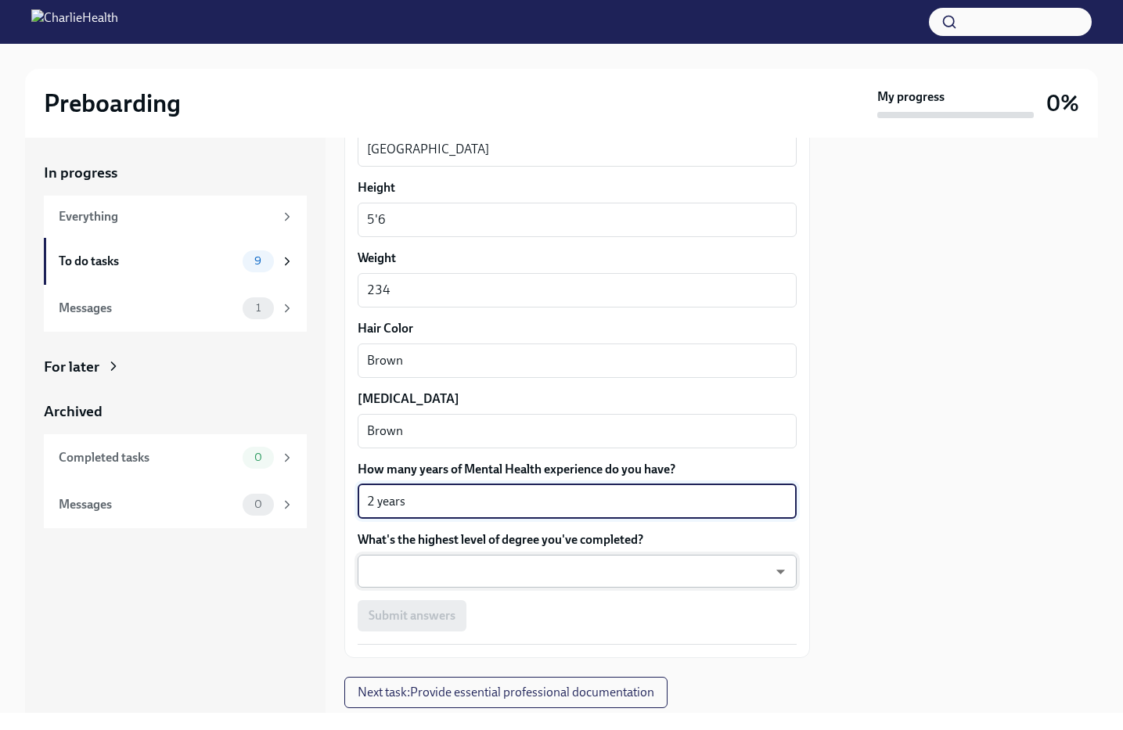
type textarea "2 years"
click at [565, 574] on body "Preboarding My progress 0% In progress Everything To do tasks 9 Messages 1 For …" at bounding box center [561, 365] width 1123 height 730
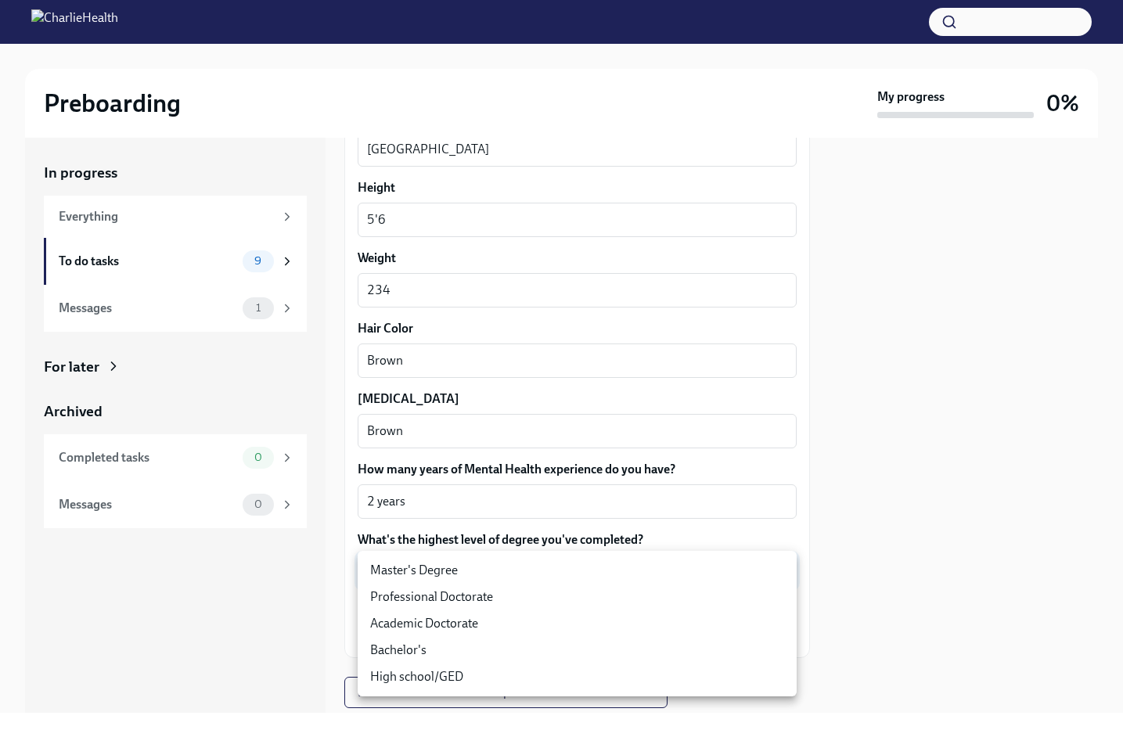
click at [526, 574] on li "Master's Degree" at bounding box center [577, 570] width 439 height 27
type input "2vBr-ghkD"
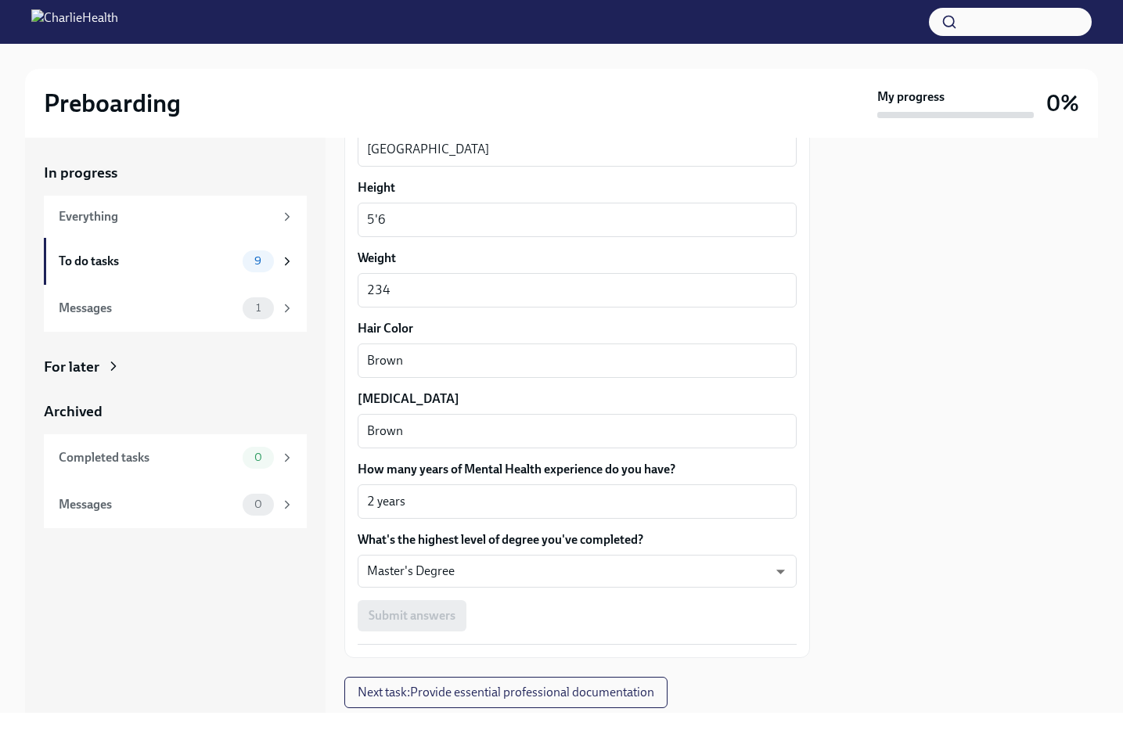
click at [445, 621] on div "Submit answers" at bounding box center [577, 615] width 439 height 31
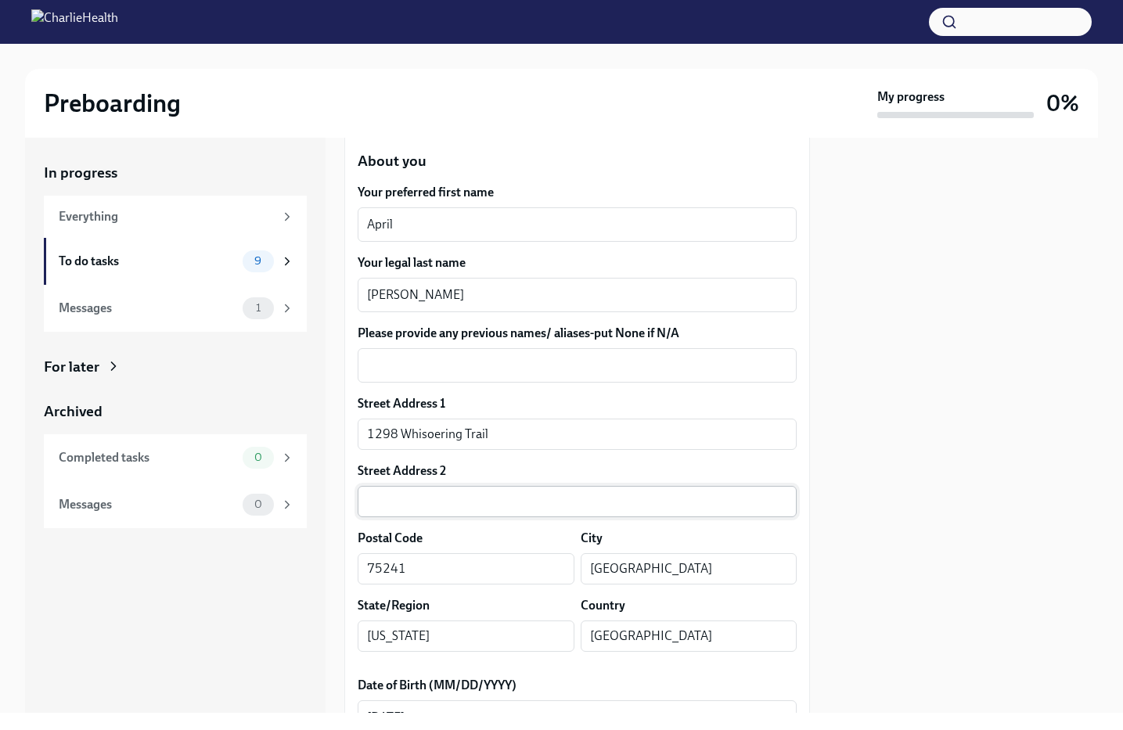
scroll to position [242, 0]
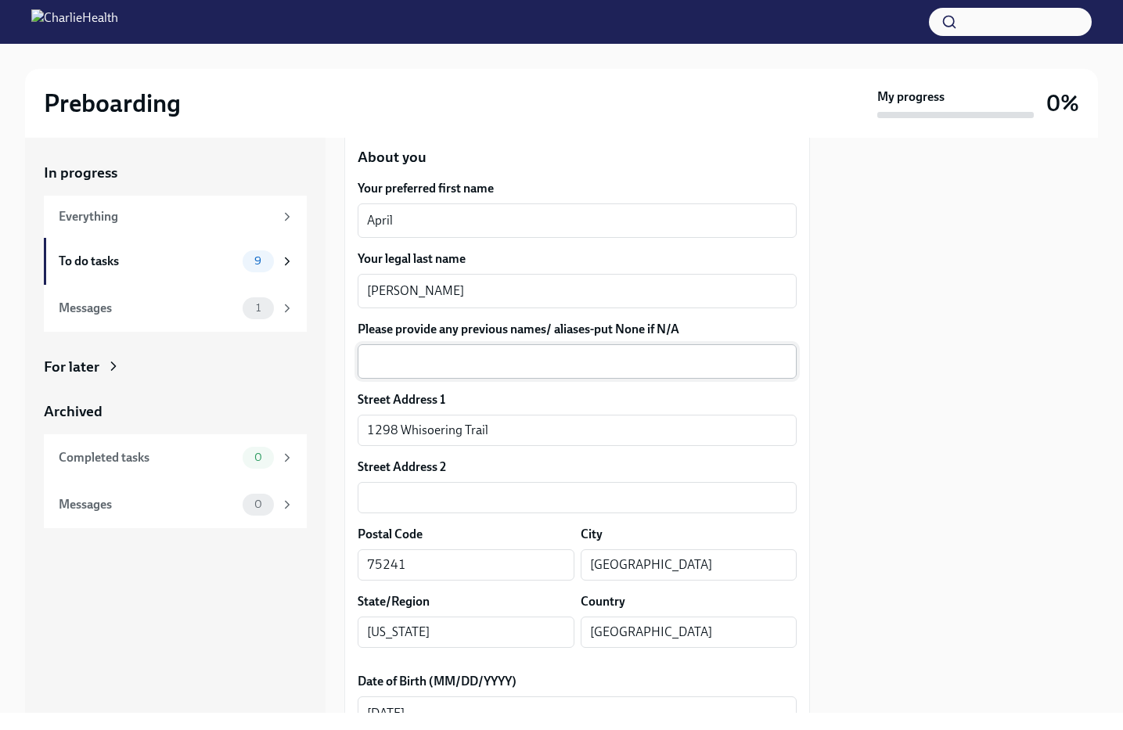
click at [543, 363] on textarea "Please provide any previous names/ aliases-put None if N/A" at bounding box center [577, 361] width 420 height 19
click at [557, 350] on div "x ​" at bounding box center [577, 361] width 439 height 34
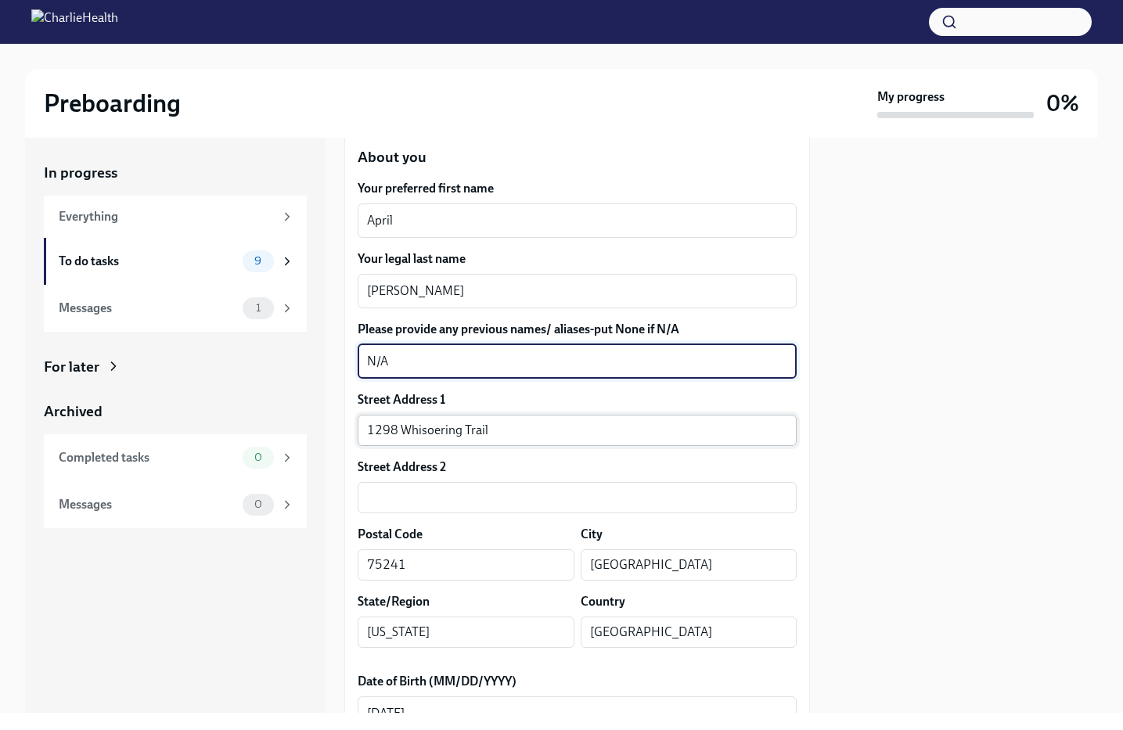
type textarea "N/A"
click at [680, 424] on input "1298 Whisoering Trail" at bounding box center [577, 430] width 439 height 31
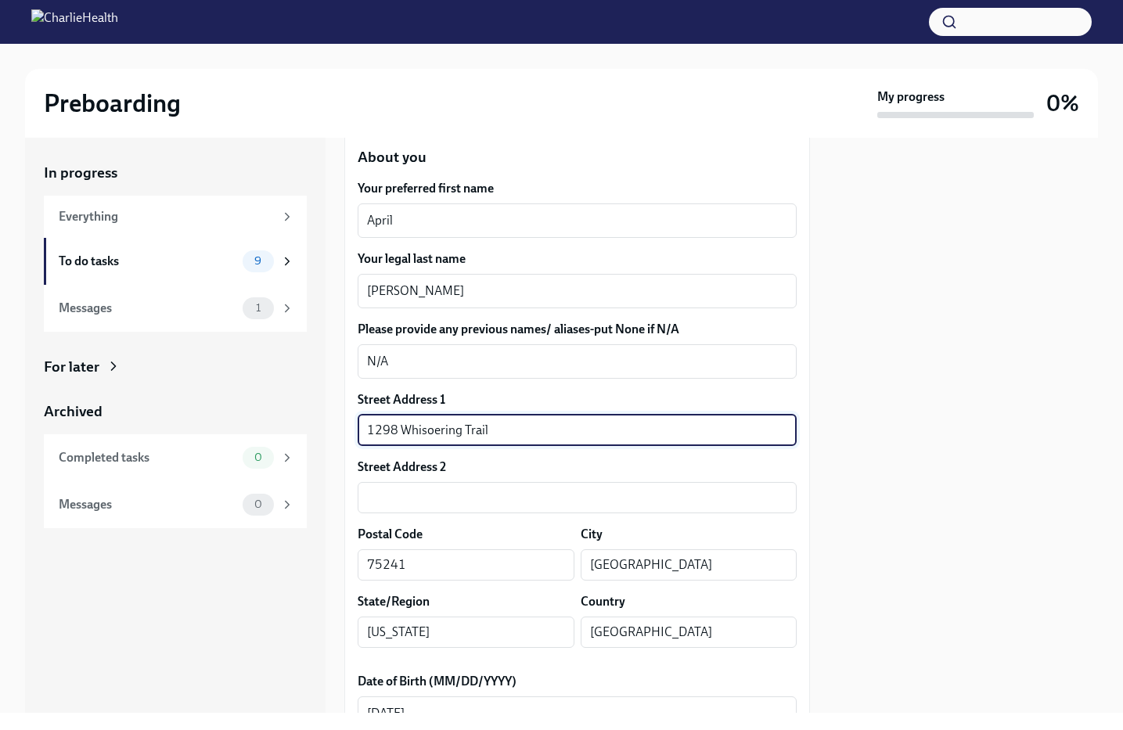
click at [680, 424] on input "1298 Whisoering Trail" at bounding box center [577, 430] width 439 height 31
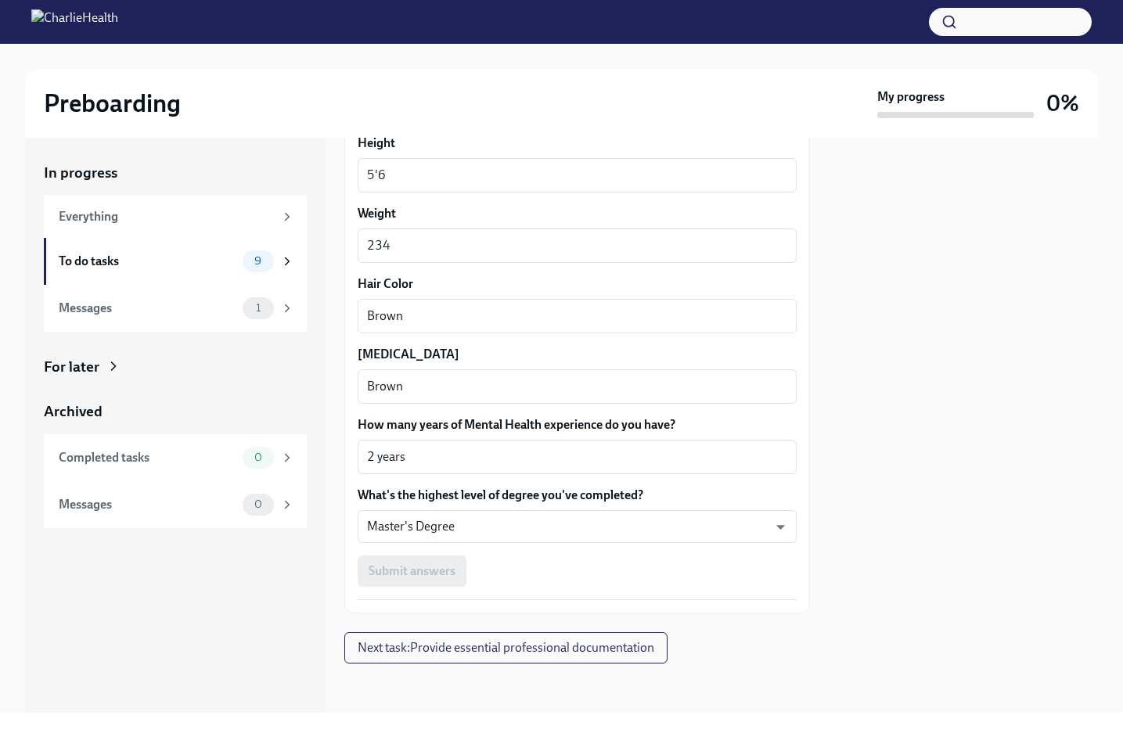
scroll to position [0, 0]
click at [443, 570] on div "Submit answers" at bounding box center [577, 571] width 439 height 31
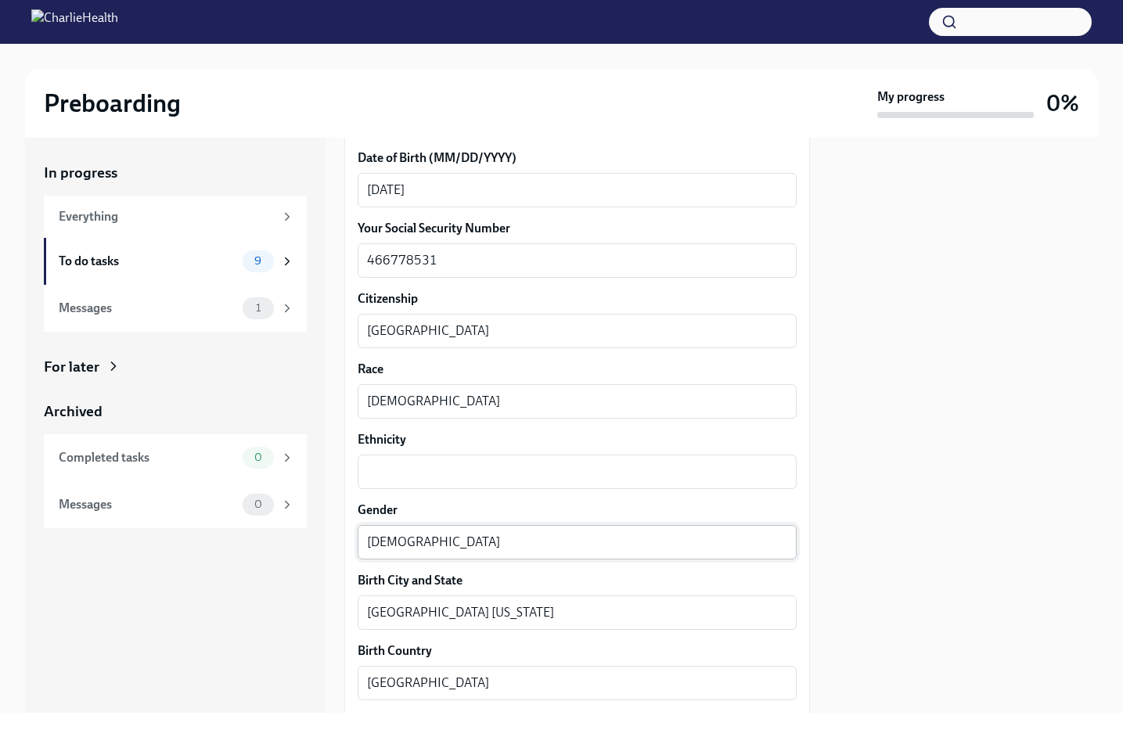
scroll to position [745, 0]
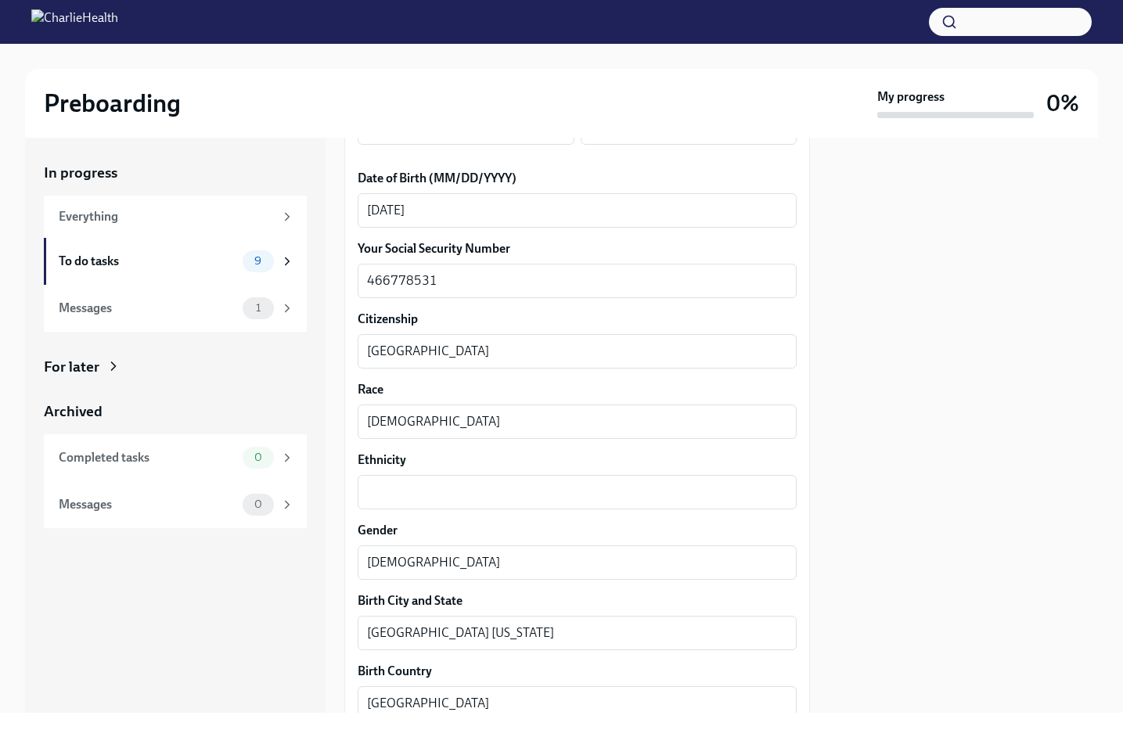
click at [609, 474] on div "Ethnicity x ​" at bounding box center [577, 481] width 439 height 58
click at [607, 478] on div "x ​" at bounding box center [577, 492] width 439 height 34
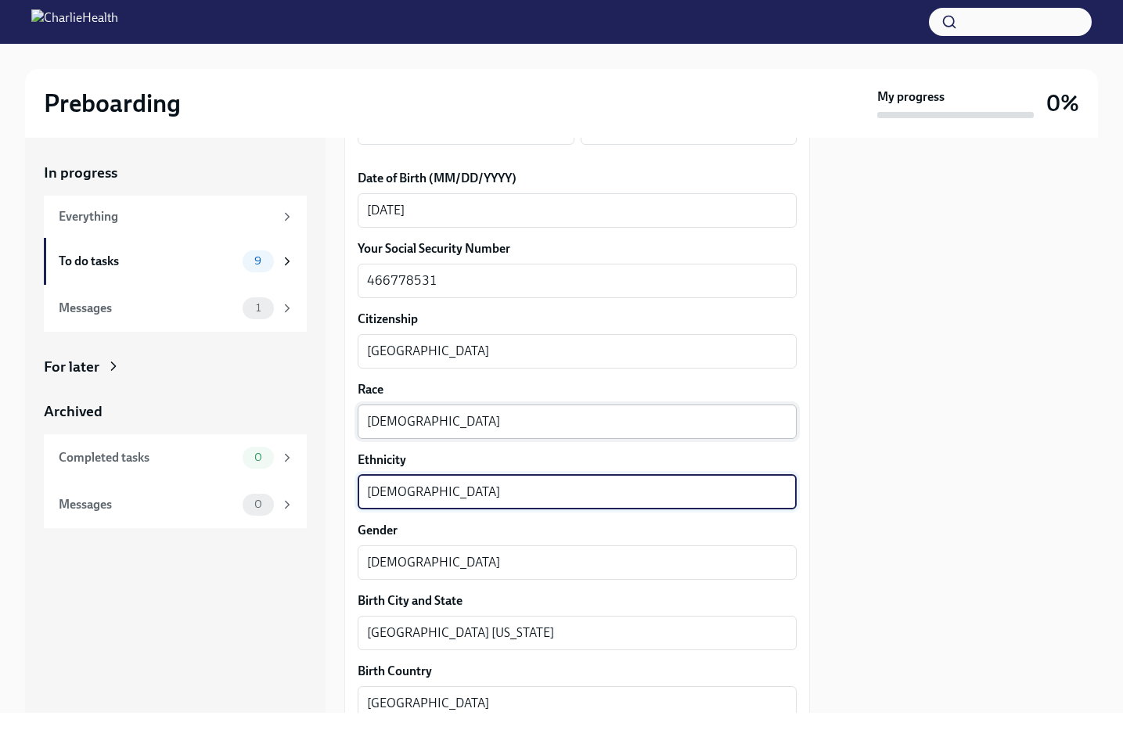
type textarea "[DEMOGRAPHIC_DATA]"
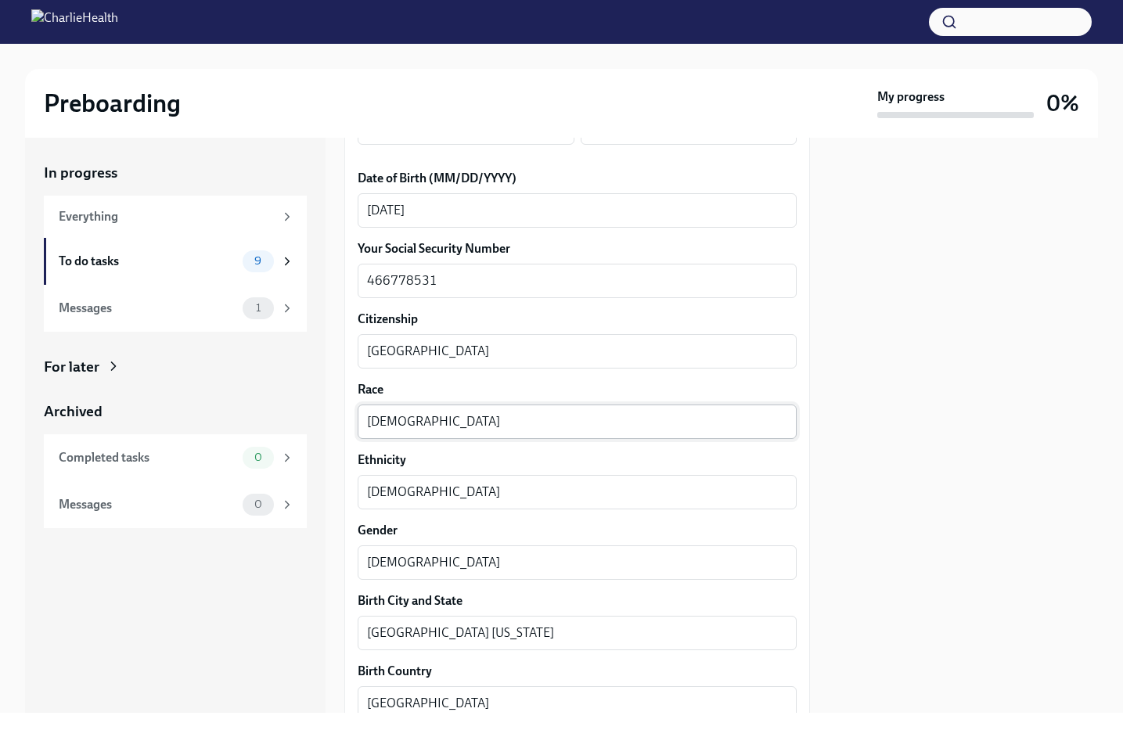
click at [626, 434] on div "[DEMOGRAPHIC_DATA] x ​" at bounding box center [577, 422] width 439 height 34
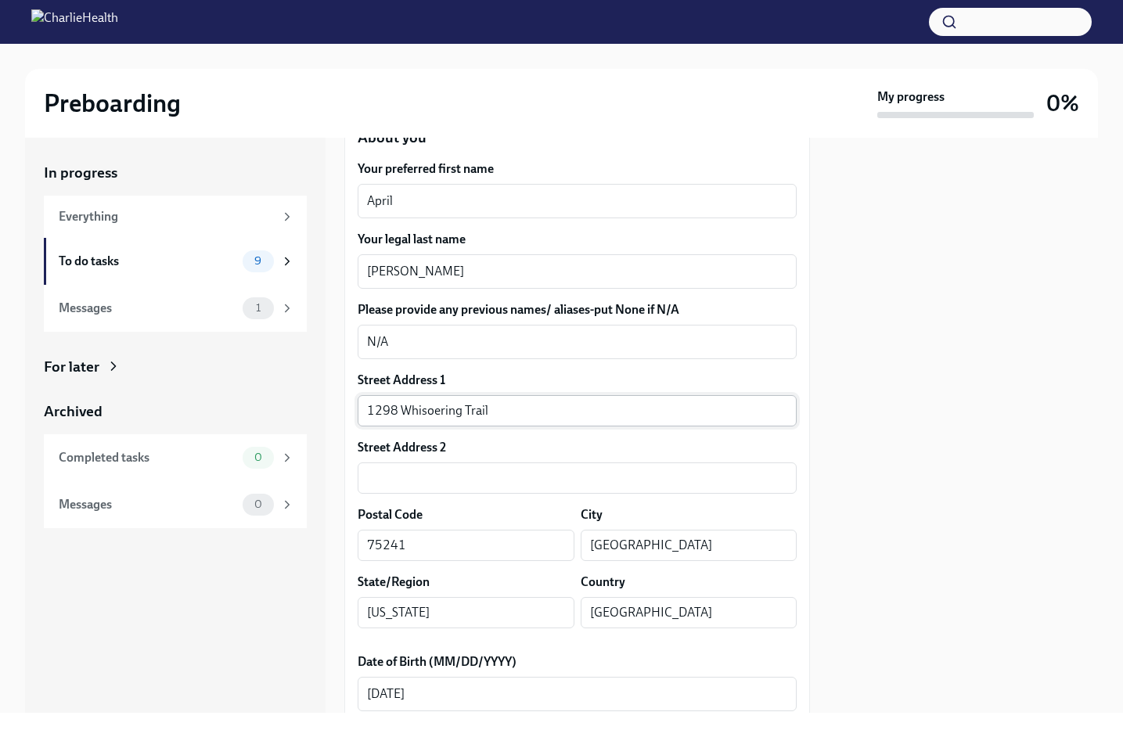
scroll to position [275, 0]
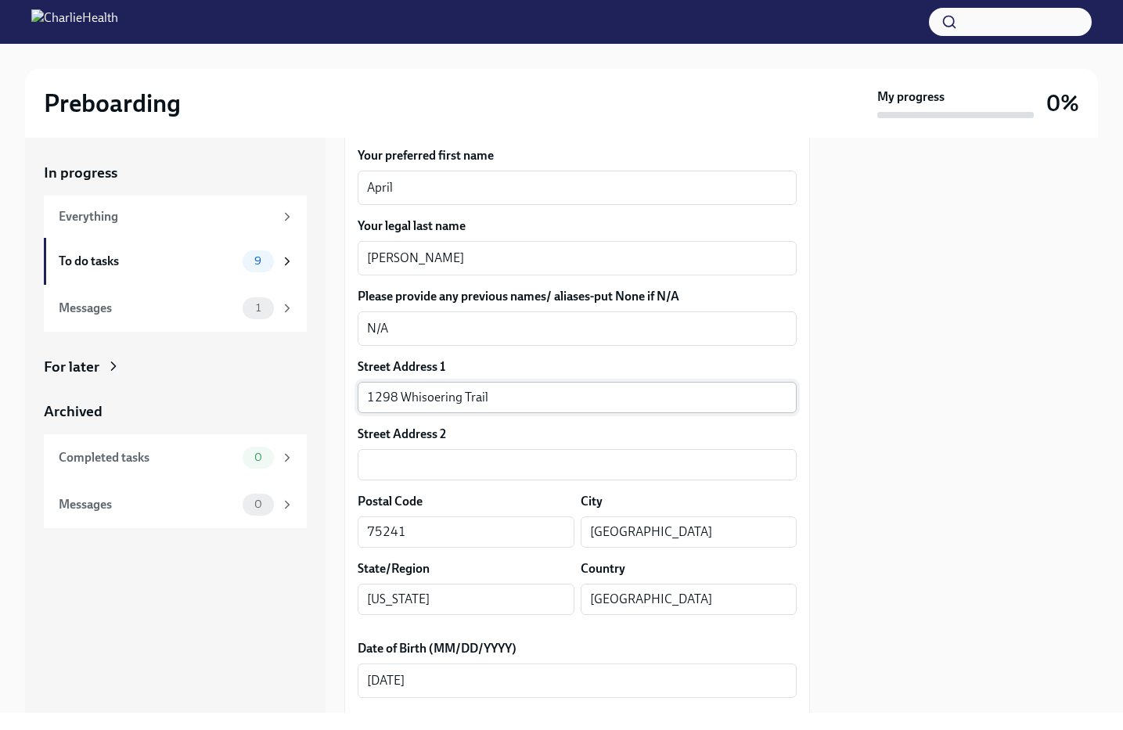
click at [432, 399] on input "1298 Whisoering Trail" at bounding box center [577, 397] width 439 height 31
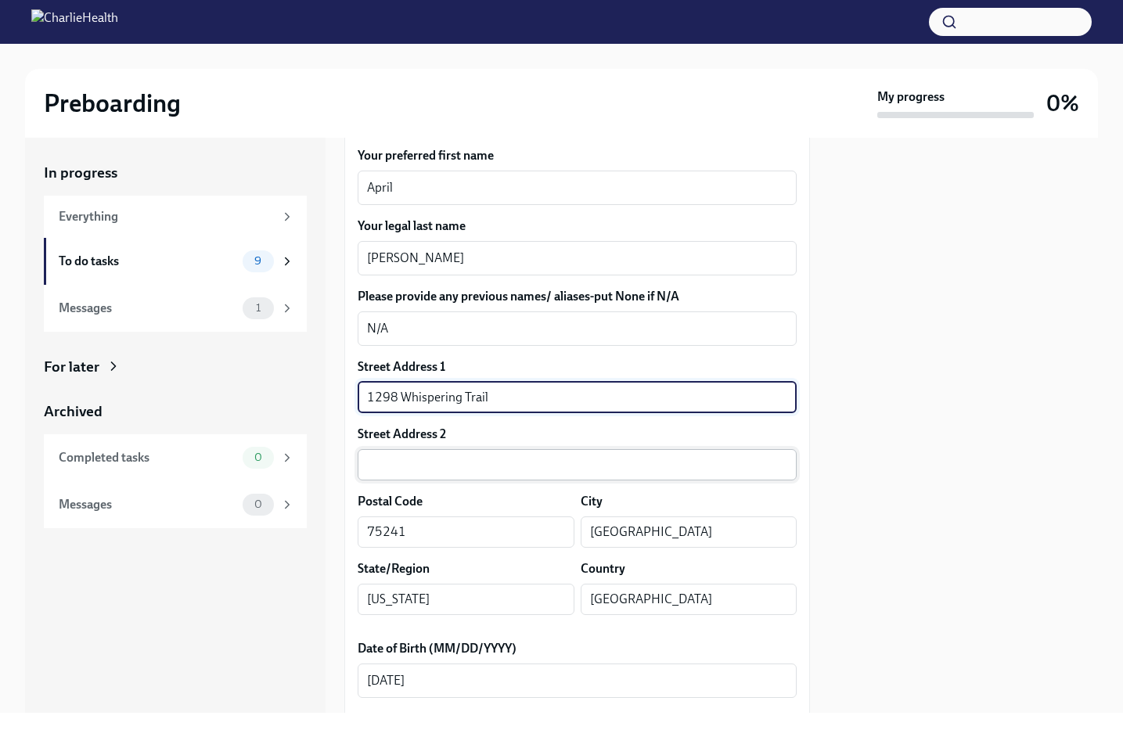
type input "1298 Whispering Trail"
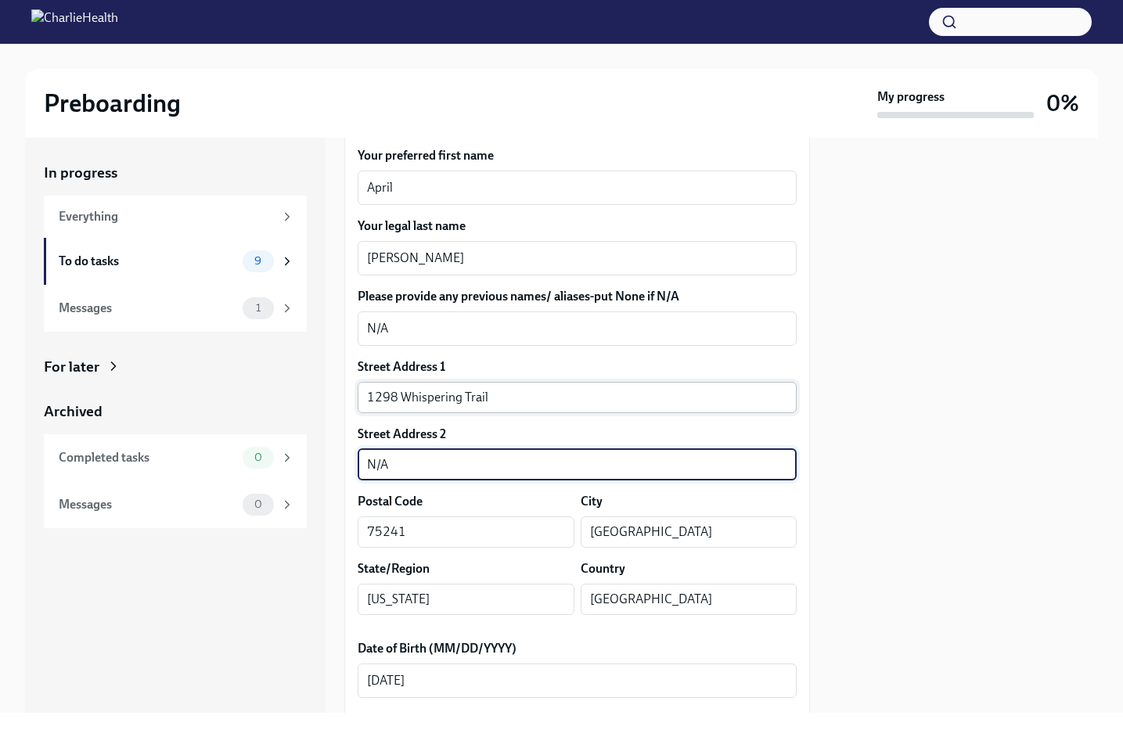
type input "N/A"
click at [635, 409] on input "1298 Whispering Trail" at bounding box center [577, 397] width 439 height 31
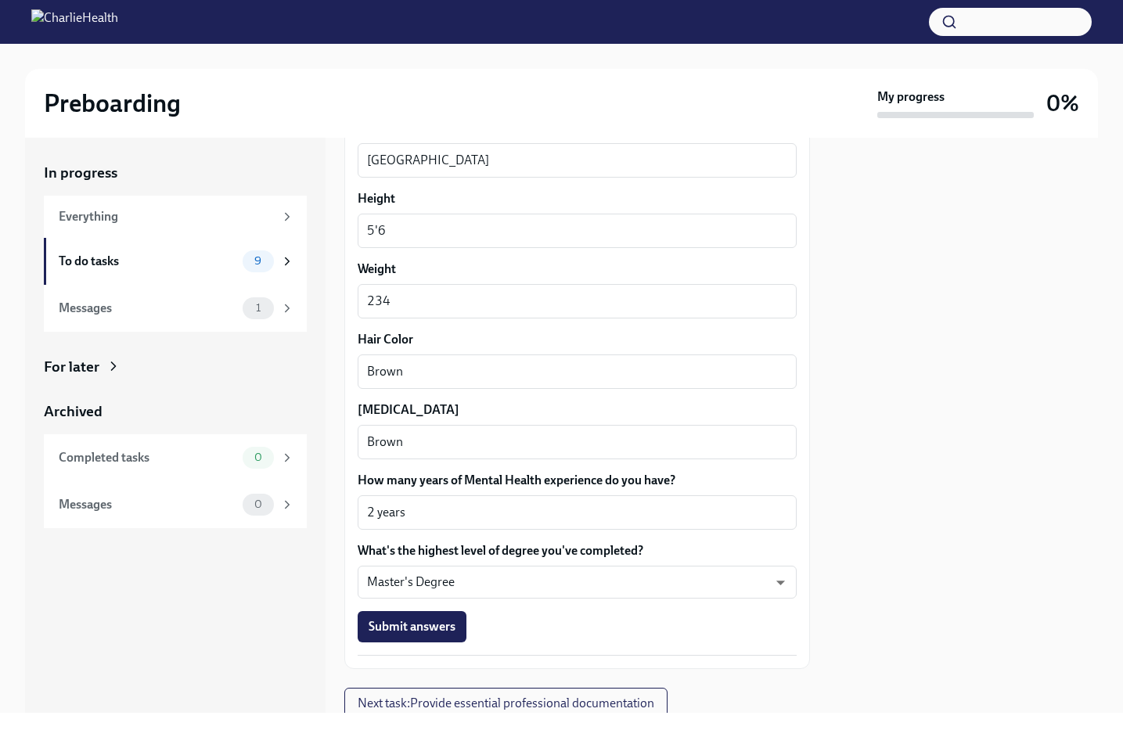
scroll to position [1318, 0]
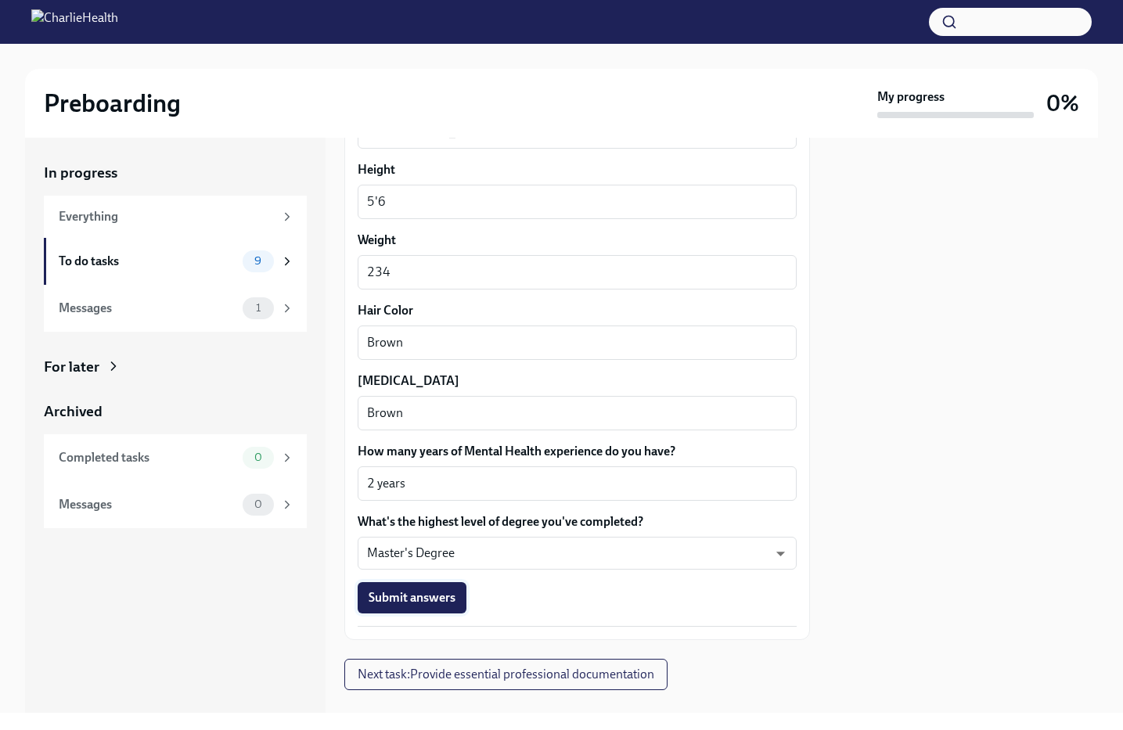
click at [437, 594] on span "Submit answers" at bounding box center [412, 598] width 87 height 16
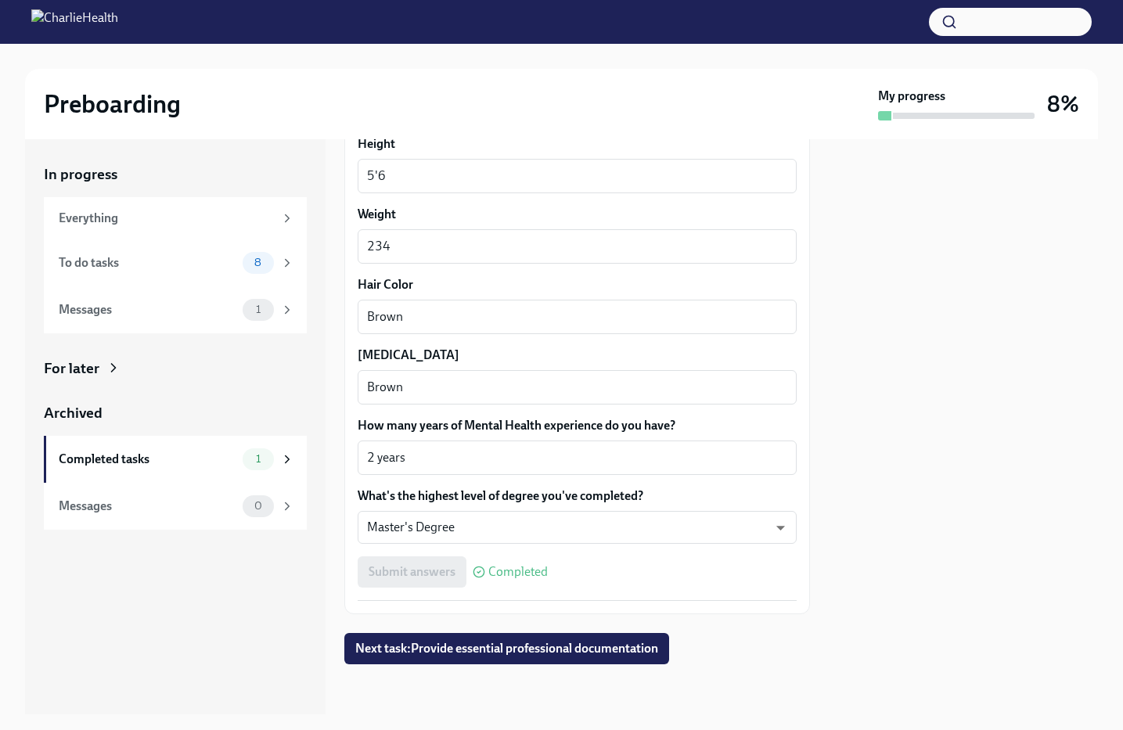
scroll to position [1344, 0]
click at [487, 646] on span "Next task : Provide essential professional documentation" at bounding box center [506, 650] width 303 height 16
